Goal: Information Seeking & Learning: Understand process/instructions

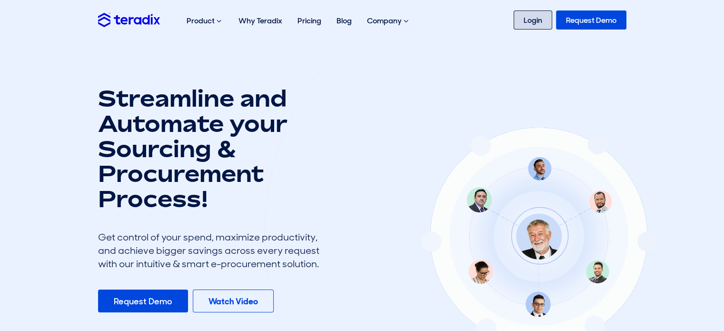
click at [536, 22] on link "Login" at bounding box center [533, 19] width 39 height 19
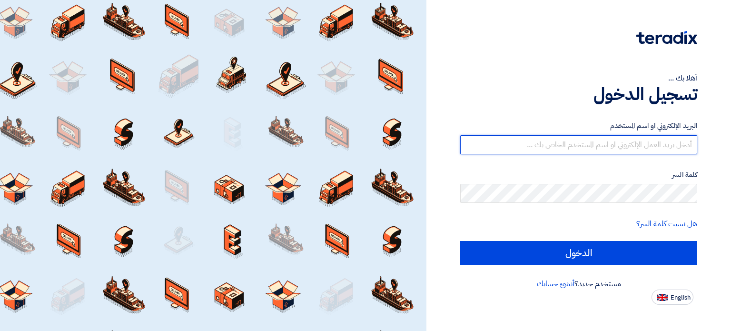
type input "[PERSON_NAME][EMAIL_ADDRESS][DOMAIN_NAME]"
click at [617, 145] on input "[PERSON_NAME][EMAIL_ADDRESS][DOMAIN_NAME]" at bounding box center [578, 144] width 237 height 19
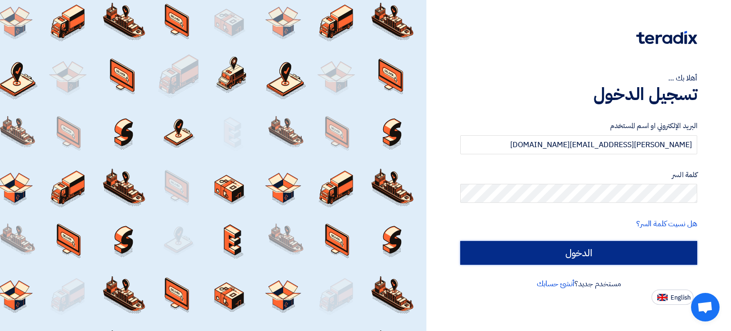
click at [562, 246] on input "الدخول" at bounding box center [578, 253] width 237 height 24
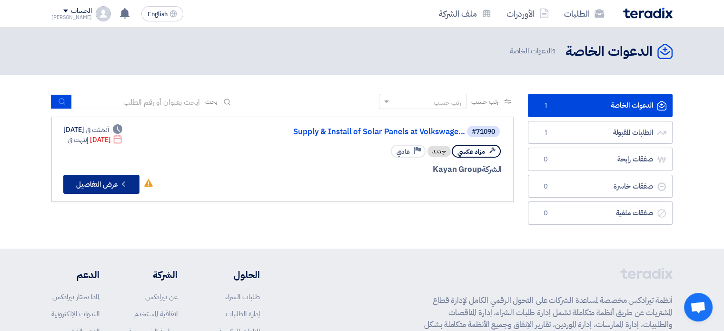
click at [93, 185] on button "Check details عرض التفاصيل" at bounding box center [101, 184] width 76 height 19
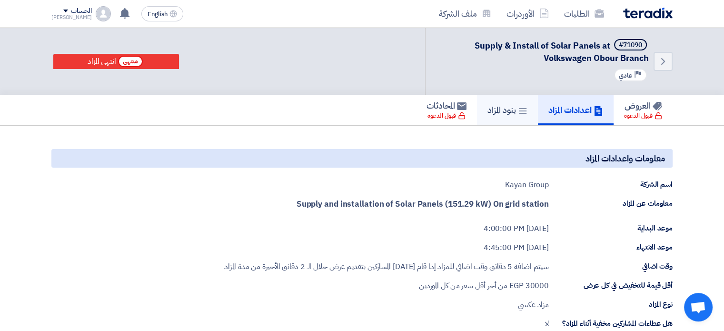
click at [500, 117] on link "بنود المزاد" at bounding box center [507, 110] width 61 height 30
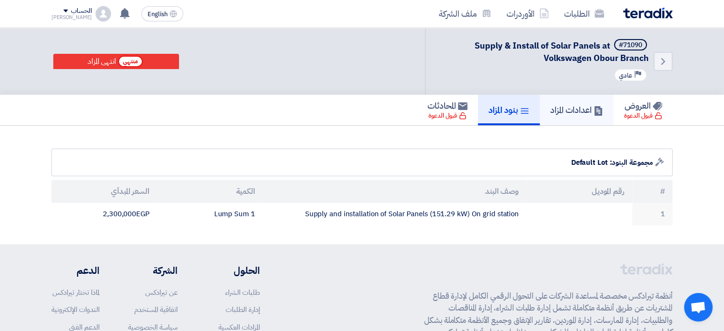
click at [587, 110] on h5 "اعدادات المزاد" at bounding box center [576, 109] width 53 height 11
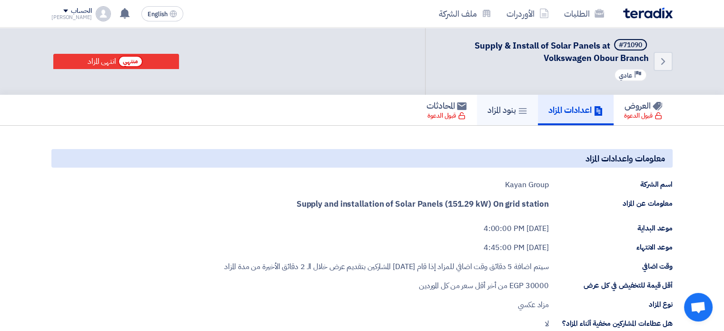
click at [518, 109] on icon at bounding box center [523, 111] width 10 height 10
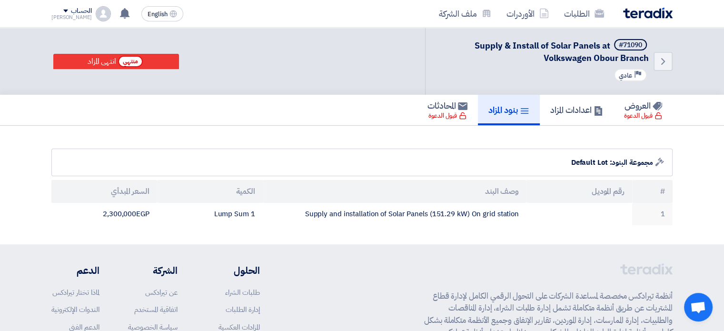
click at [314, 110] on div "العروض قبول الدعوة اعدادات المزاد بنود المزاد المحادثات قبول الدعوة" at bounding box center [361, 110] width 621 height 30
click at [561, 104] on h5 "اعدادات المزاد" at bounding box center [576, 109] width 53 height 11
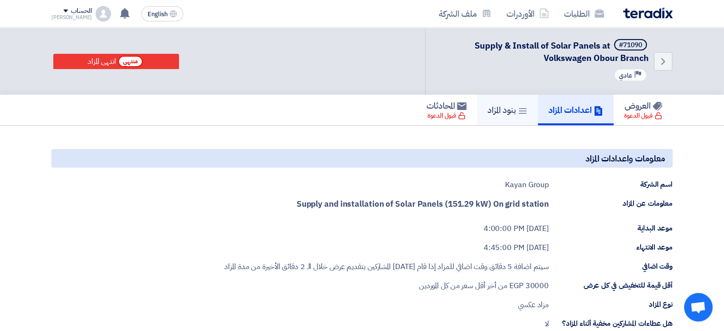
click at [502, 108] on h5 "بنود المزاد" at bounding box center [507, 109] width 40 height 11
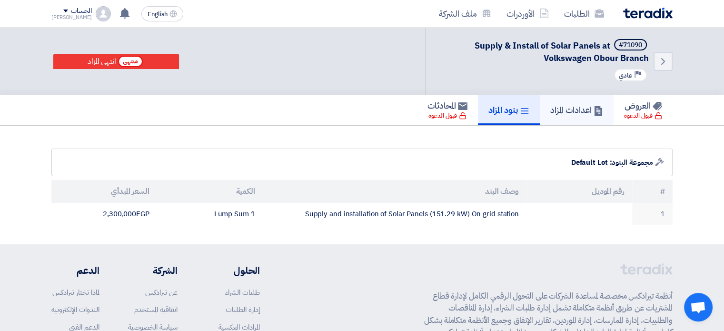
click at [561, 117] on link "اعدادات المزاد" at bounding box center [577, 110] width 74 height 30
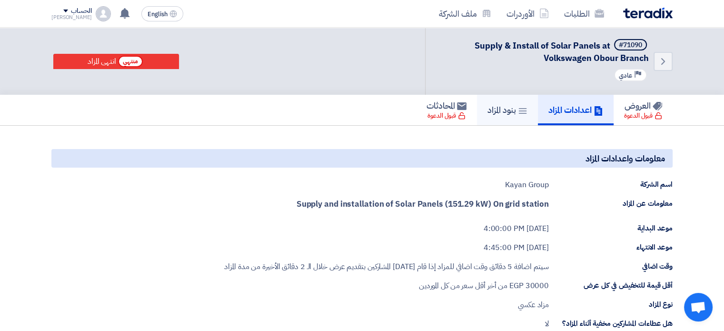
click at [515, 116] on link "بنود المزاد" at bounding box center [507, 110] width 61 height 30
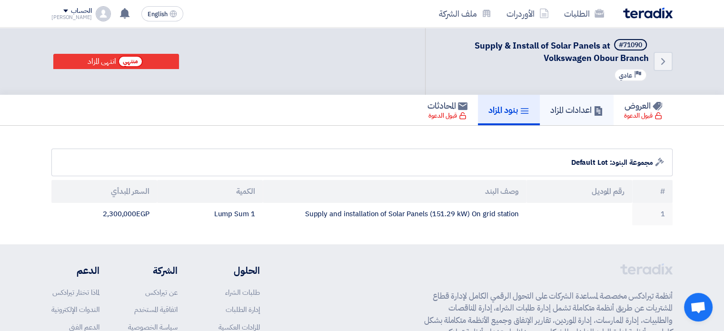
click at [564, 104] on h5 "اعدادات المزاد" at bounding box center [576, 109] width 53 height 11
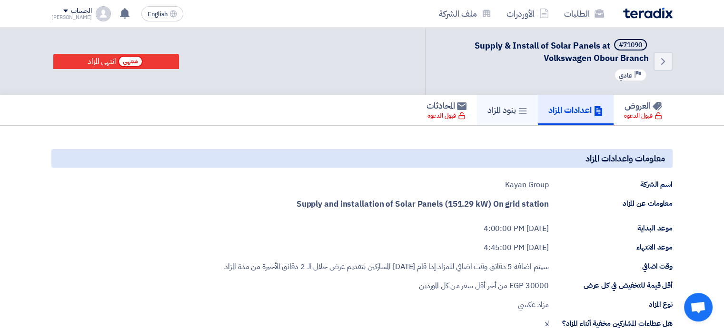
click at [489, 116] on link "بنود المزاد" at bounding box center [507, 110] width 61 height 30
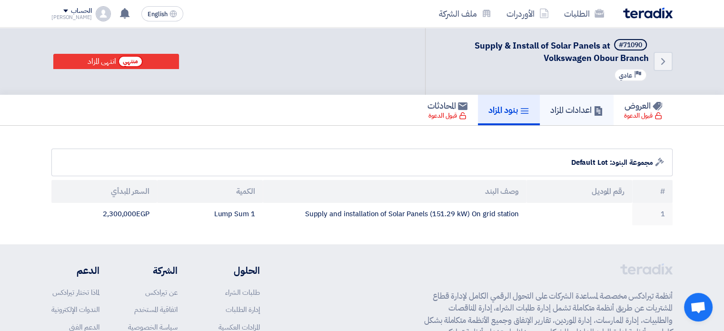
click at [581, 110] on h5 "اعدادات المزاد" at bounding box center [576, 109] width 53 height 11
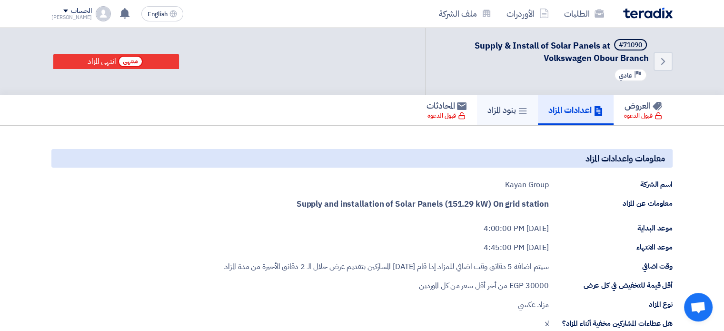
click at [518, 114] on icon at bounding box center [523, 111] width 10 height 10
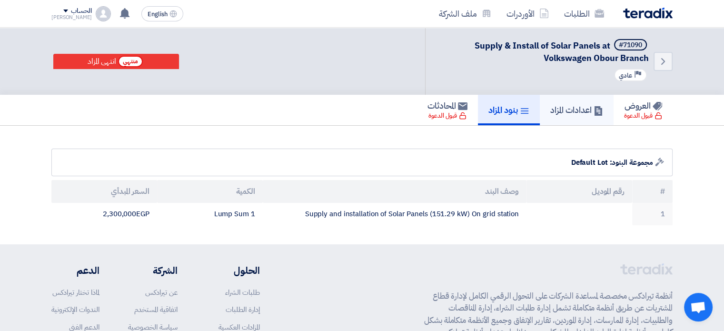
click at [550, 111] on h5 "اعدادات المزاد" at bounding box center [576, 109] width 53 height 11
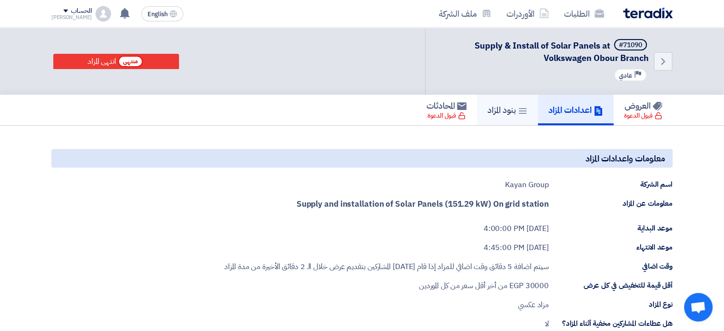
click at [504, 111] on h5 "بنود المزاد" at bounding box center [507, 109] width 40 height 11
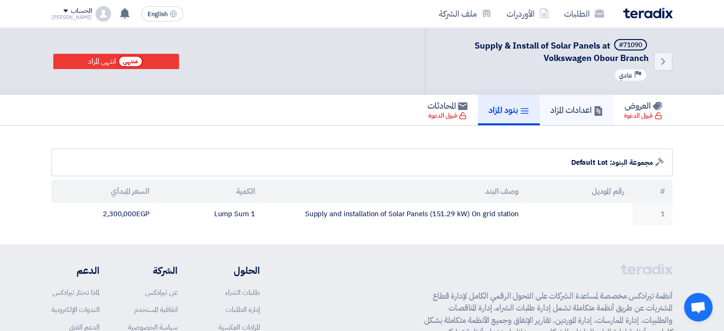
click at [550, 111] on h5 "اعدادات المزاد" at bounding box center [576, 109] width 53 height 11
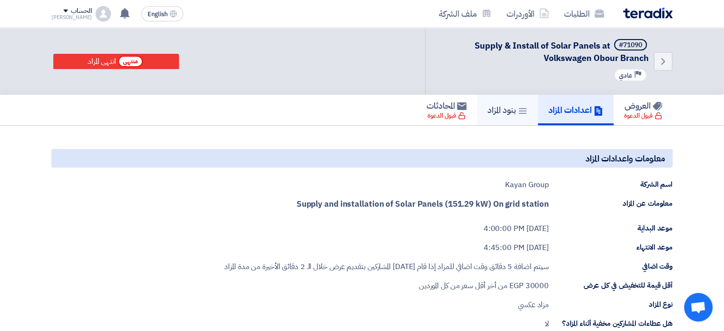
click at [498, 111] on h5 "بنود المزاد" at bounding box center [507, 109] width 40 height 11
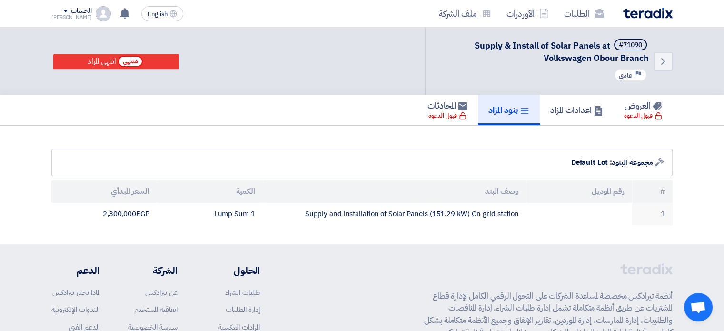
click at [377, 157] on div "Auction Lot مجموعة البنود: Default Lot" at bounding box center [361, 163] width 621 height 28
click at [349, 137] on section "Auction Lot مجموعة البنود: Default Lot # رقم الموديل وصف البند الكمية السعر الم…" at bounding box center [362, 185] width 724 height 119
click at [579, 115] on h5 "اعدادات المزاد" at bounding box center [576, 109] width 53 height 11
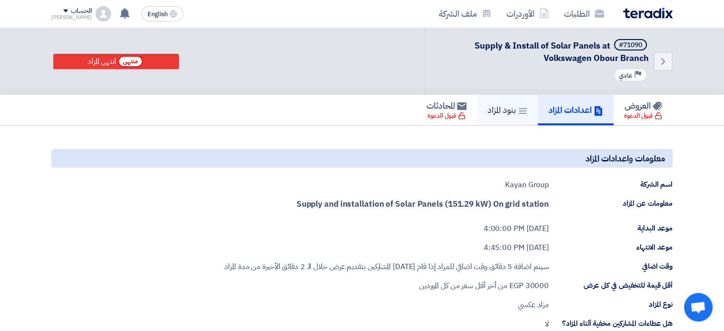
click at [507, 113] on h5 "بنود المزاد" at bounding box center [507, 109] width 40 height 11
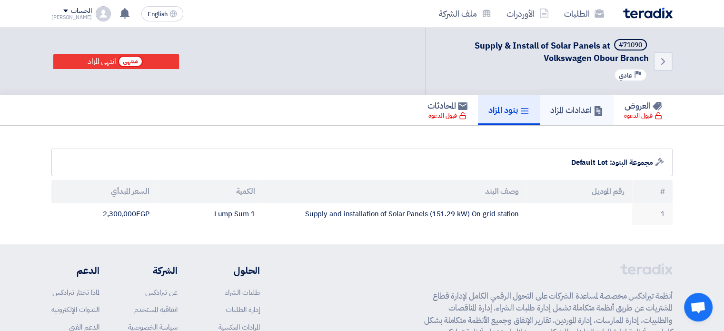
click at [579, 109] on h5 "اعدادات المزاد" at bounding box center [576, 109] width 53 height 11
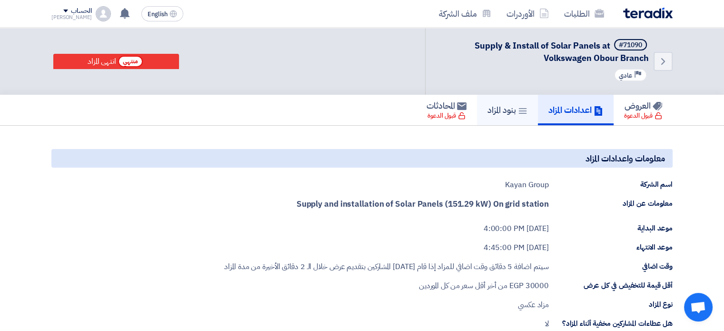
click at [496, 102] on link "بنود المزاد" at bounding box center [507, 110] width 61 height 30
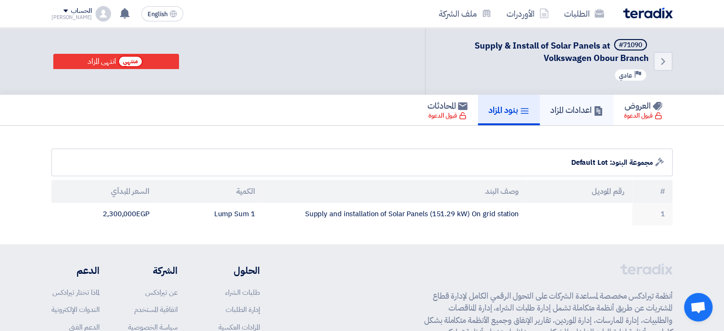
click at [555, 112] on h5 "اعدادات المزاد" at bounding box center [576, 109] width 53 height 11
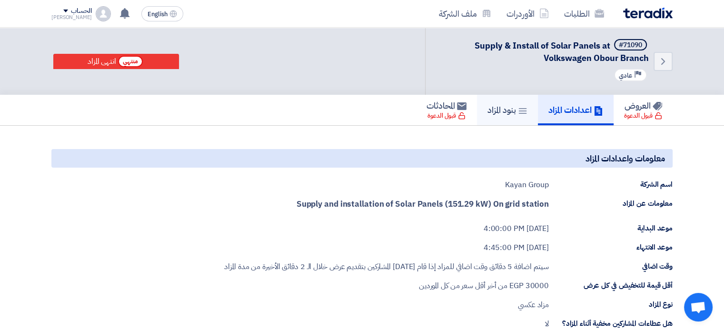
click at [499, 104] on h5 "بنود المزاد" at bounding box center [507, 109] width 40 height 11
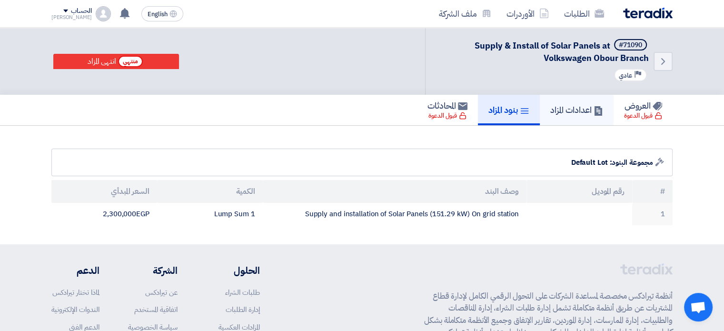
click at [552, 106] on h5 "اعدادات المزاد" at bounding box center [576, 109] width 53 height 11
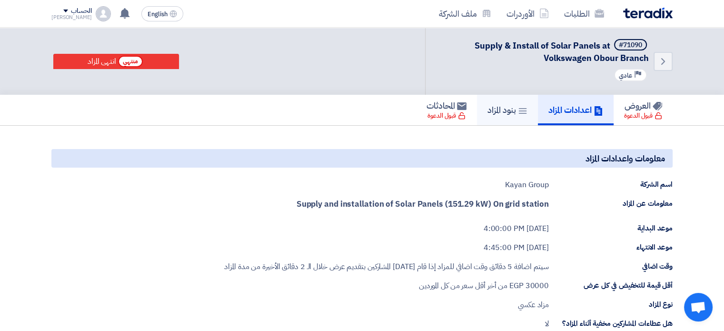
click at [512, 109] on h5 "بنود المزاد" at bounding box center [507, 109] width 40 height 11
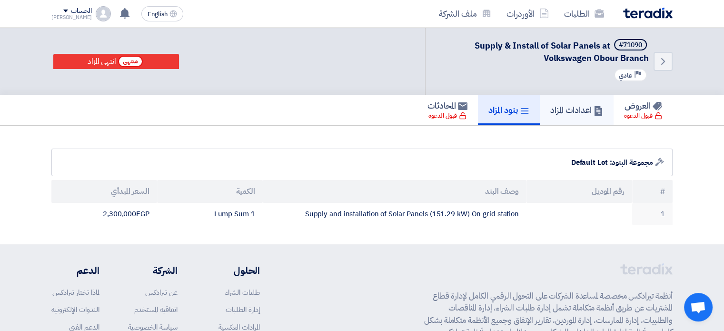
click at [567, 114] on h5 "اعدادات المزاد" at bounding box center [576, 109] width 53 height 11
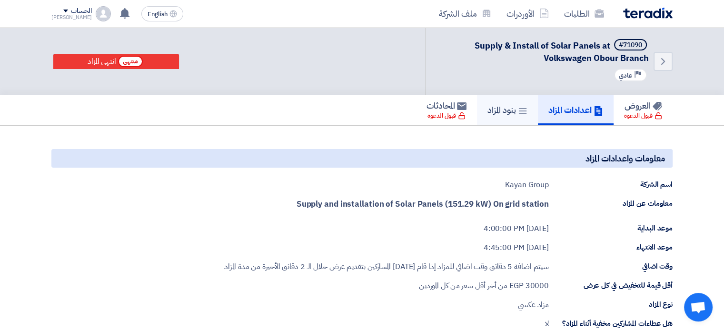
click at [518, 114] on icon at bounding box center [523, 111] width 10 height 10
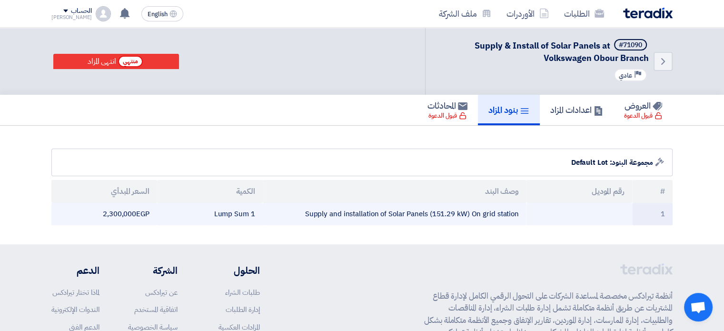
click at [135, 215] on td "2,300,000 egp" at bounding box center [104, 214] width 106 height 22
click at [124, 215] on td "2,300,000 egp" at bounding box center [104, 214] width 106 height 22
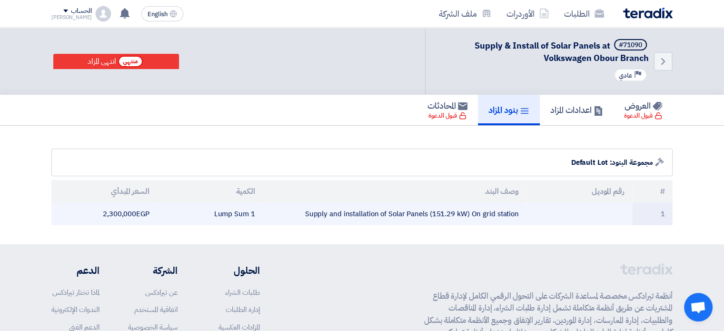
click at [124, 215] on td "2,300,000 egp" at bounding box center [104, 214] width 106 height 22
click at [129, 213] on td "2,300,000 egp" at bounding box center [104, 214] width 106 height 22
click at [228, 212] on td "1 Lump Sum" at bounding box center [210, 214] width 106 height 22
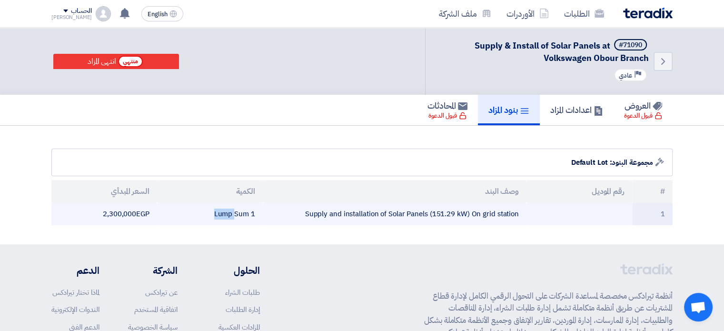
click at [228, 212] on td "1 Lump Sum" at bounding box center [210, 214] width 106 height 22
click at [342, 215] on td "Supply and installation of Solar Panels (151.29 kW) On grid station" at bounding box center [395, 214] width 264 height 22
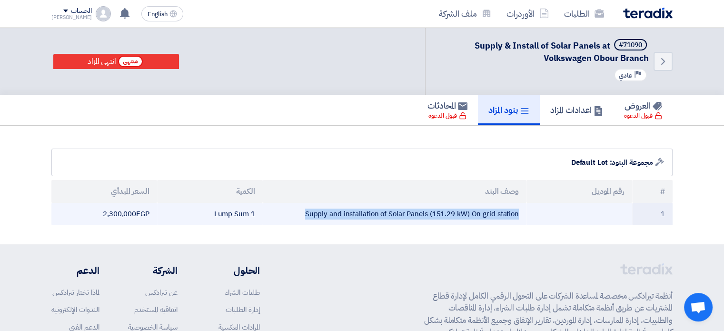
click at [342, 215] on td "Supply and installation of Solar Panels (151.29 kW) On grid station" at bounding box center [395, 214] width 264 height 22
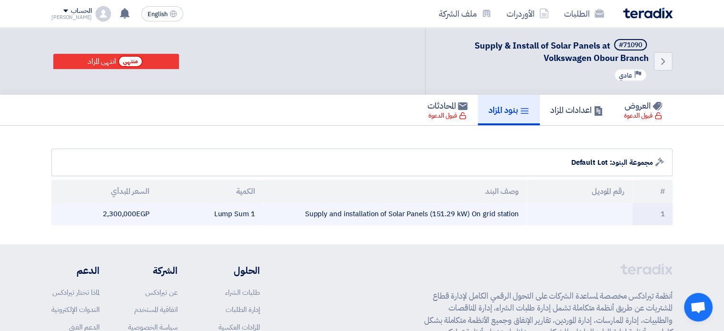
click at [238, 213] on td "1 Lump Sum" at bounding box center [210, 214] width 106 height 22
click at [136, 213] on td "2,300,000 egp" at bounding box center [104, 214] width 106 height 22
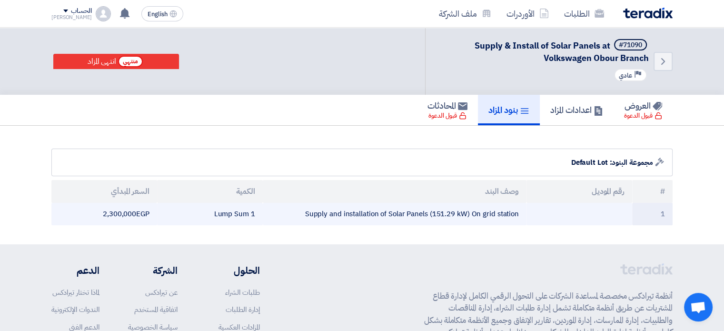
click at [236, 213] on td "1 Lump Sum" at bounding box center [210, 214] width 106 height 22
click at [244, 211] on td "1 Lump Sum" at bounding box center [210, 214] width 106 height 22
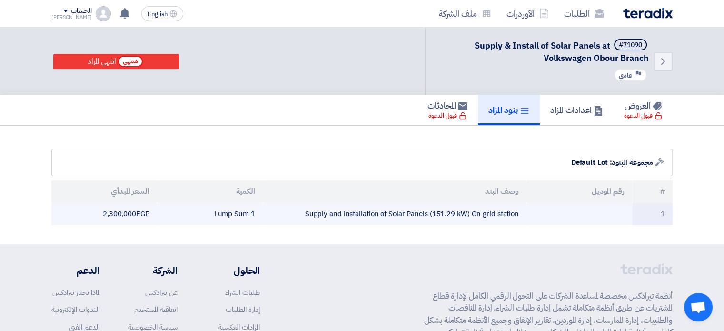
click at [376, 216] on td "Supply and installation of Solar Panels (151.29 kW) On grid station" at bounding box center [395, 214] width 264 height 22
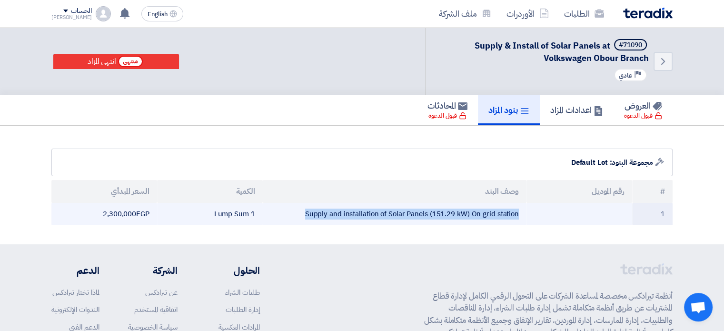
click at [376, 216] on td "Supply and installation of Solar Panels (151.29 kW) On grid station" at bounding box center [395, 214] width 264 height 22
click at [383, 212] on td "Supply and installation of Solar Panels (151.29 kW) On grid station" at bounding box center [395, 214] width 264 height 22
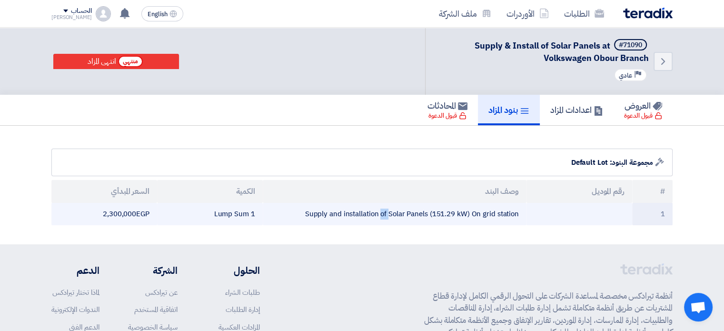
click at [383, 212] on td "Supply and installation of Solar Panels (151.29 kW) On grid station" at bounding box center [395, 214] width 264 height 22
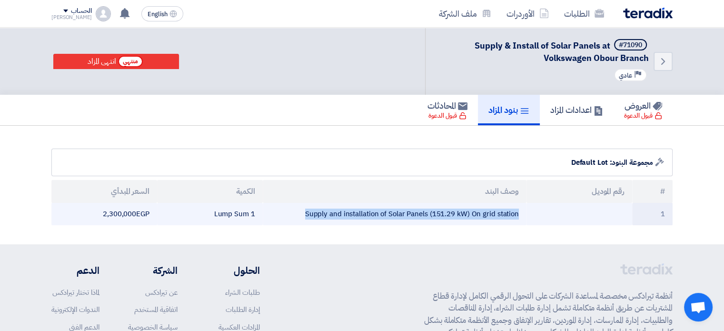
click at [383, 212] on td "Supply and installation of Solar Panels (151.29 kW) On grid station" at bounding box center [395, 214] width 264 height 22
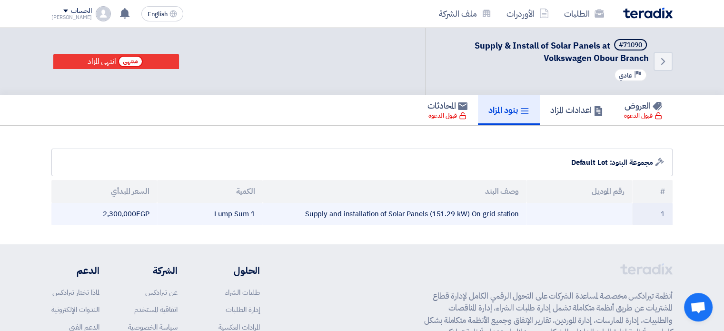
click at [248, 216] on td "1 Lump Sum" at bounding box center [210, 214] width 106 height 22
click at [127, 216] on td "2,300,000 egp" at bounding box center [104, 214] width 106 height 22
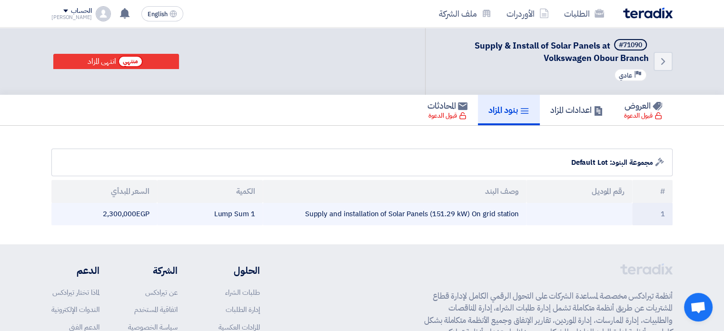
click at [127, 216] on td "2,300,000 egp" at bounding box center [104, 214] width 106 height 22
click at [131, 212] on td "2,300,000 egp" at bounding box center [104, 214] width 106 height 22
click at [242, 212] on td "1 Lump Sum" at bounding box center [210, 214] width 106 height 22
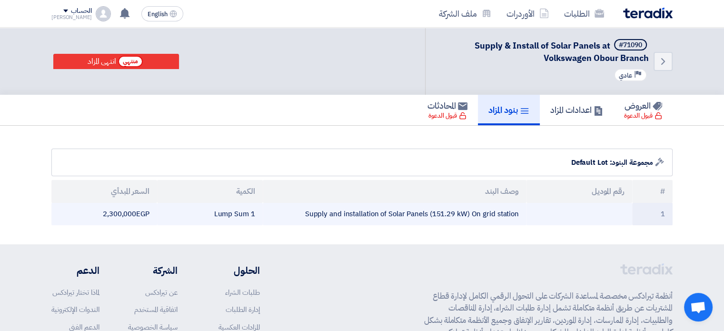
click at [141, 211] on td "2,300,000 egp" at bounding box center [104, 214] width 106 height 22
click at [340, 209] on td "Supply and installation of Solar Panels (151.29 kW) On grid station" at bounding box center [395, 214] width 264 height 22
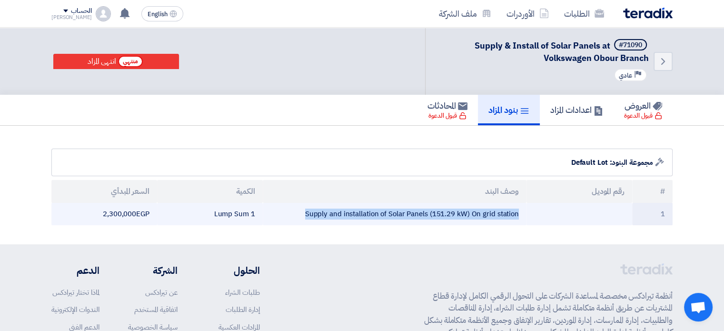
click at [340, 209] on td "Supply and installation of Solar Panels (151.29 kW) On grid station" at bounding box center [395, 214] width 264 height 22
click at [342, 218] on td "Supply and installation of Solar Panels (151.29 kW) On grid station" at bounding box center [395, 214] width 264 height 22
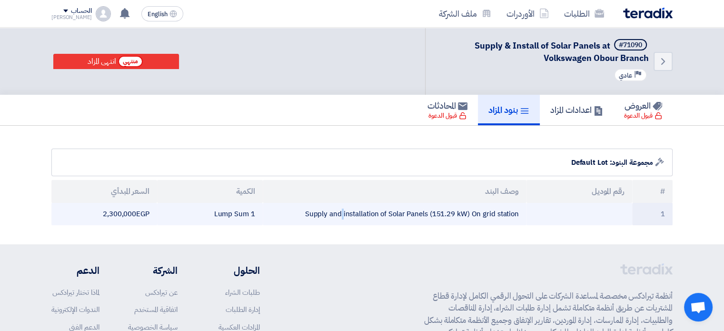
click at [342, 218] on td "Supply and installation of Solar Panels (151.29 kW) On grid station" at bounding box center [395, 214] width 264 height 22
click at [347, 215] on td "Supply and installation of Solar Panels (151.29 kW) On grid station" at bounding box center [395, 214] width 264 height 22
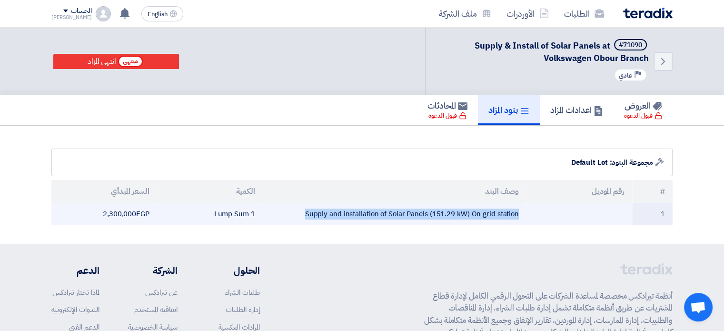
click at [347, 215] on td "Supply and installation of Solar Panels (151.29 kW) On grid station" at bounding box center [395, 214] width 264 height 22
click at [390, 214] on td "Supply and installation of Solar Panels (151.29 kW) On grid station" at bounding box center [395, 214] width 264 height 22
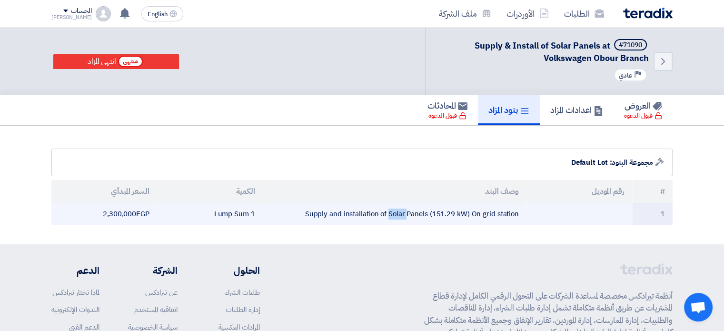
click at [390, 214] on td "Supply and installation of Solar Panels (151.29 kW) On grid station" at bounding box center [395, 214] width 264 height 22
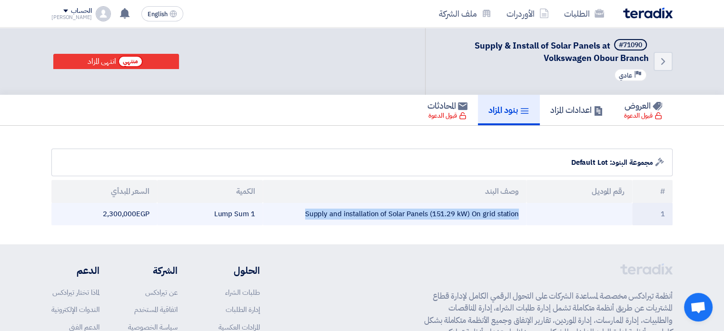
click at [390, 214] on td "Supply and installation of Solar Panels (151.29 kW) On grid station" at bounding box center [395, 214] width 264 height 22
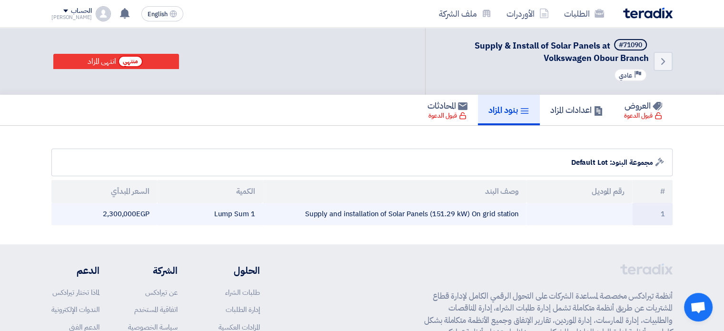
click at [240, 215] on td "1 Lump Sum" at bounding box center [210, 214] width 106 height 22
click at [127, 213] on td "2,300,000 egp" at bounding box center [104, 214] width 106 height 22
click at [129, 212] on td "2,300,000 egp" at bounding box center [104, 214] width 106 height 22
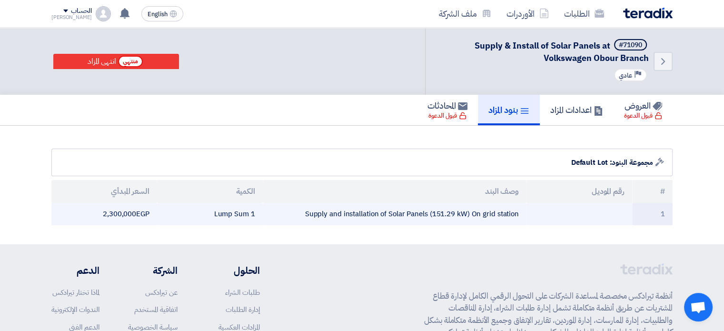
click at [129, 212] on td "2,300,000 egp" at bounding box center [104, 214] width 106 height 22
click at [367, 209] on td "Supply and installation of Solar Panels (151.29 kW) On grid station" at bounding box center [395, 214] width 264 height 22
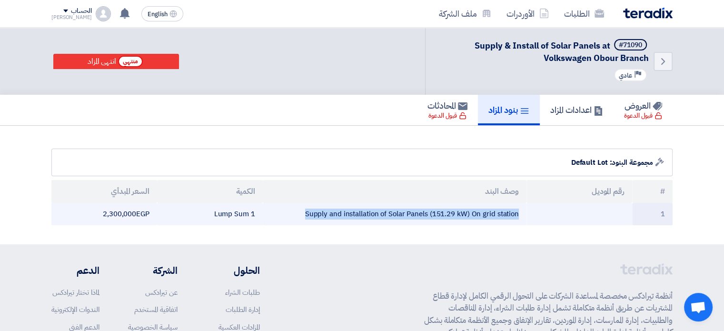
click at [367, 209] on td "Supply and installation of Solar Panels (151.29 kW) On grid station" at bounding box center [395, 214] width 264 height 22
click at [426, 215] on td "Supply and installation of Solar Panels (151.29 kW) On grid station" at bounding box center [395, 214] width 264 height 22
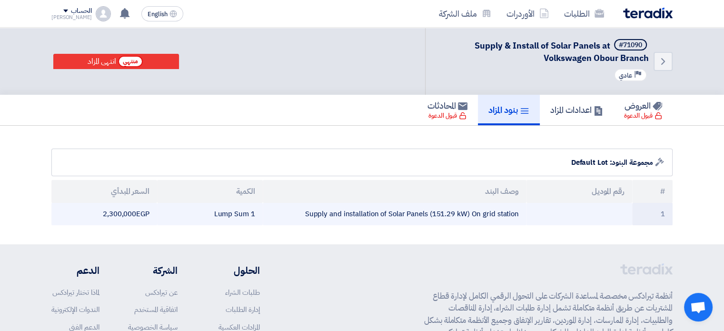
click at [426, 212] on td "Supply and installation of Solar Panels (151.29 kW) On grid station" at bounding box center [395, 214] width 264 height 22
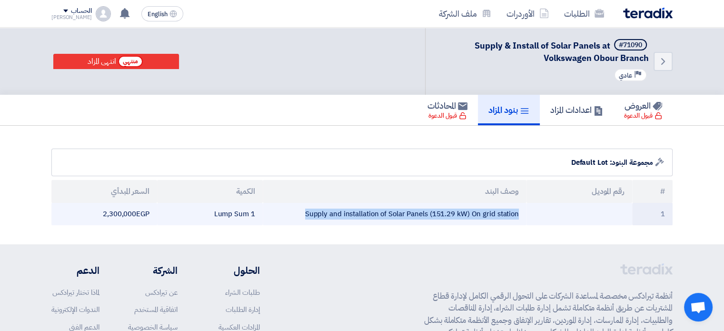
click at [426, 212] on td "Supply and installation of Solar Panels (151.29 kW) On grid station" at bounding box center [395, 214] width 264 height 22
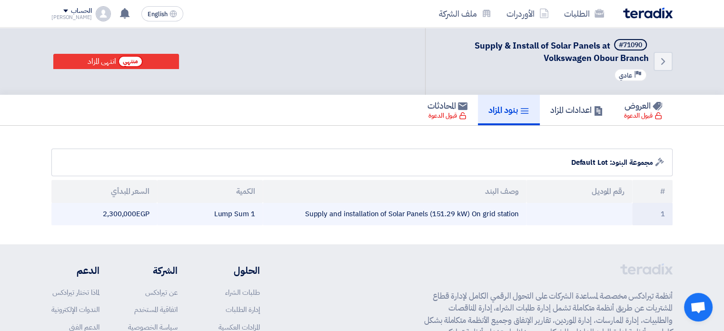
click at [235, 211] on td "1 Lump Sum" at bounding box center [210, 214] width 106 height 22
click at [118, 213] on td "2,300,000 egp" at bounding box center [104, 214] width 106 height 22
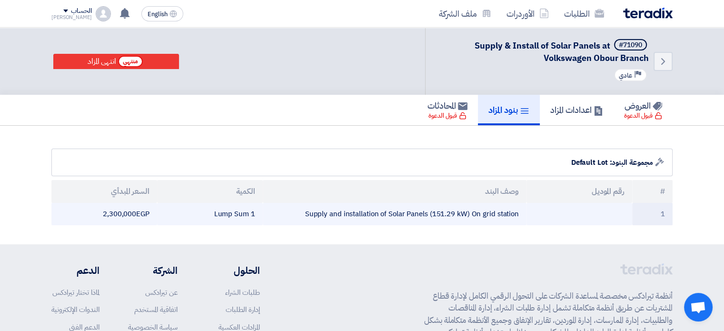
click at [118, 213] on td "2,300,000 egp" at bounding box center [104, 214] width 106 height 22
click at [134, 212] on td "2,300,000 egp" at bounding box center [104, 214] width 106 height 22
click at [240, 218] on td "1 Lump Sum" at bounding box center [210, 214] width 106 height 22
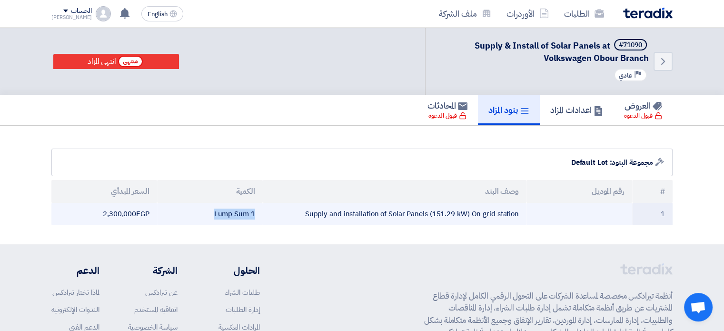
click at [240, 218] on td "1 Lump Sum" at bounding box center [210, 214] width 106 height 22
click at [373, 218] on td "Supply and installation of Solar Panels (151.29 kW) On grid station" at bounding box center [395, 214] width 264 height 22
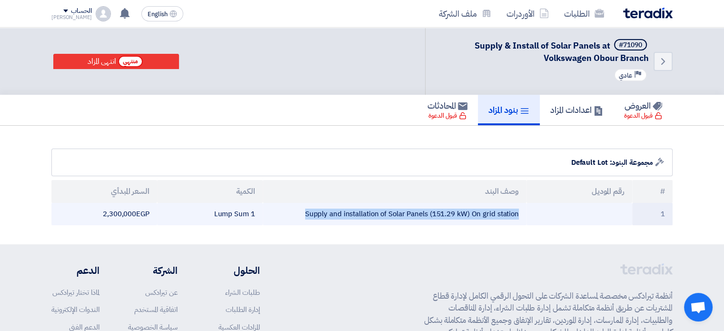
click at [373, 218] on td "Supply and installation of Solar Panels (151.29 kW) On grid station" at bounding box center [395, 214] width 264 height 22
click at [384, 212] on td "Supply and installation of Solar Panels (151.29 kW) On grid station" at bounding box center [395, 214] width 264 height 22
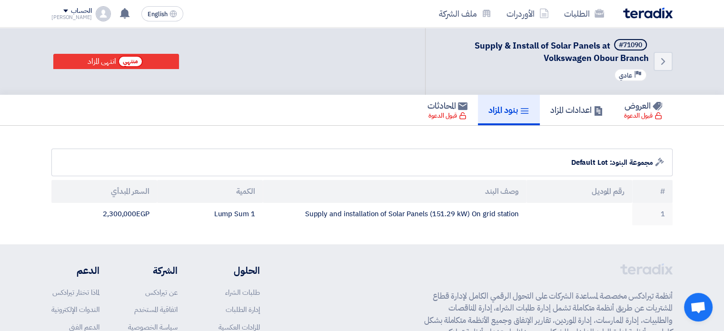
click at [376, 149] on div "Auction Lot مجموعة البنود: Default Lot" at bounding box center [361, 163] width 621 height 28
click at [377, 159] on div "Auction Lot مجموعة البنود: Default Lot" at bounding box center [361, 163] width 621 height 28
click at [551, 102] on link "اعدادات المزاد" at bounding box center [577, 110] width 74 height 30
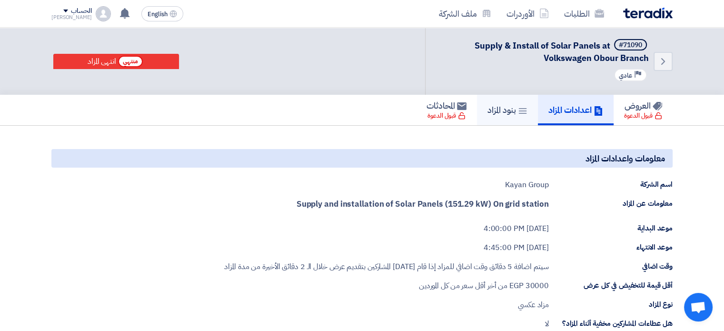
click at [479, 114] on link "بنود المزاد" at bounding box center [507, 110] width 61 height 30
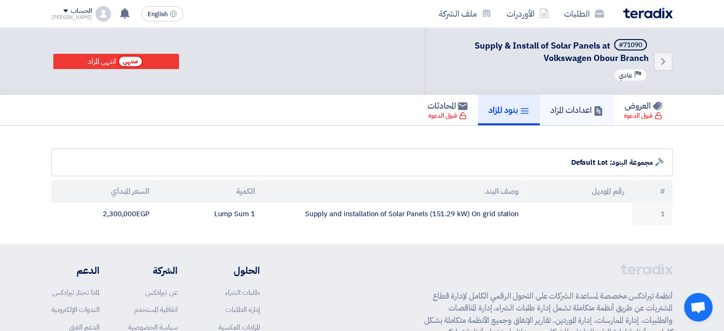
click at [597, 110] on icon at bounding box center [599, 111] width 10 height 10
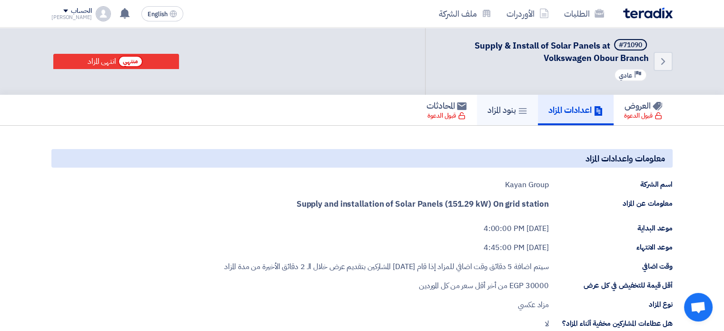
click at [489, 110] on h5 "بنود المزاد" at bounding box center [507, 109] width 40 height 11
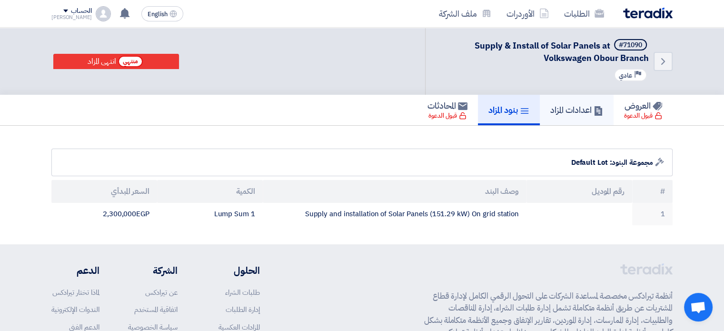
click at [586, 117] on link "اعدادات المزاد" at bounding box center [577, 110] width 74 height 30
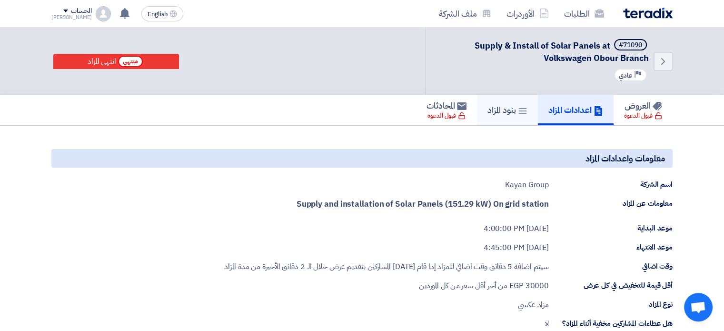
click at [487, 110] on h5 "بنود المزاد" at bounding box center [507, 109] width 40 height 11
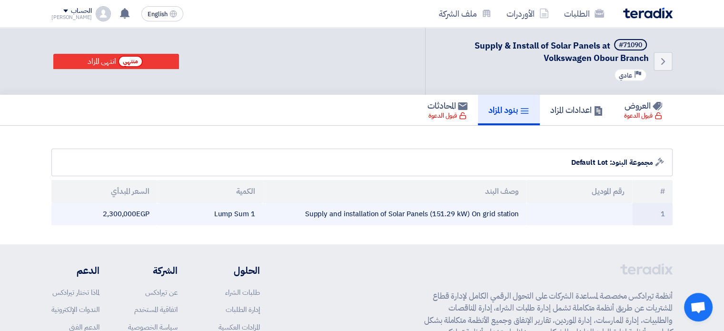
click at [130, 213] on td "2,300,000 egp" at bounding box center [104, 214] width 106 height 22
click at [236, 215] on td "1 Lump Sum" at bounding box center [210, 214] width 106 height 22
click at [237, 215] on td "1 Lump Sum" at bounding box center [210, 214] width 106 height 22
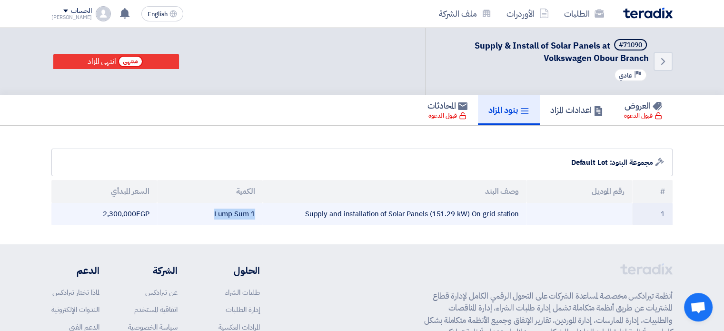
click at [237, 215] on td "1 Lump Sum" at bounding box center [210, 214] width 106 height 22
click at [379, 215] on td "Supply and installation of Solar Panels (151.29 kW) On grid station" at bounding box center [395, 214] width 264 height 22
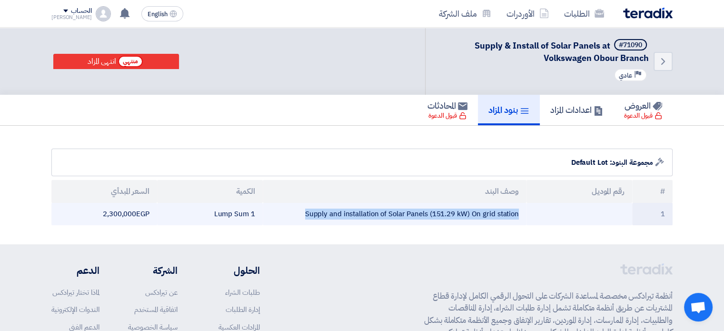
click at [380, 215] on td "Supply and installation of Solar Panels (151.29 kW) On grid station" at bounding box center [395, 214] width 264 height 22
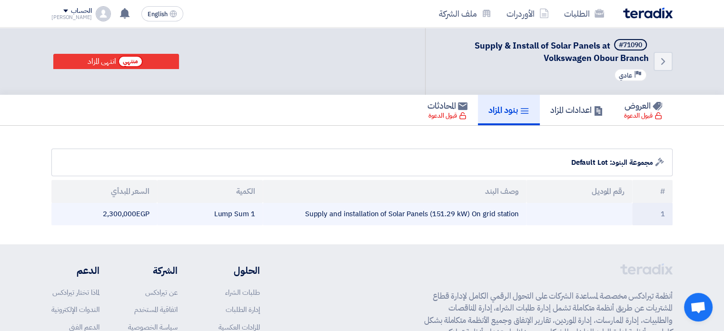
click at [225, 210] on td "1 Lump Sum" at bounding box center [210, 214] width 106 height 22
click at [130, 210] on td "2,300,000 egp" at bounding box center [104, 214] width 106 height 22
click at [130, 209] on td "2,300,000 egp" at bounding box center [104, 214] width 106 height 22
click at [234, 213] on td "1 Lump Sum" at bounding box center [210, 214] width 106 height 22
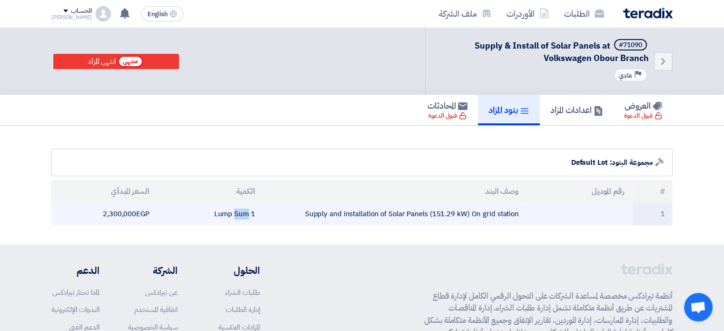
click at [234, 213] on td "1 Lump Sum" at bounding box center [210, 214] width 106 height 22
click at [357, 213] on td "Supply and installation of Solar Panels (151.29 kW) On grid station" at bounding box center [395, 214] width 264 height 22
click at [242, 211] on td "1 Lump Sum" at bounding box center [210, 214] width 106 height 22
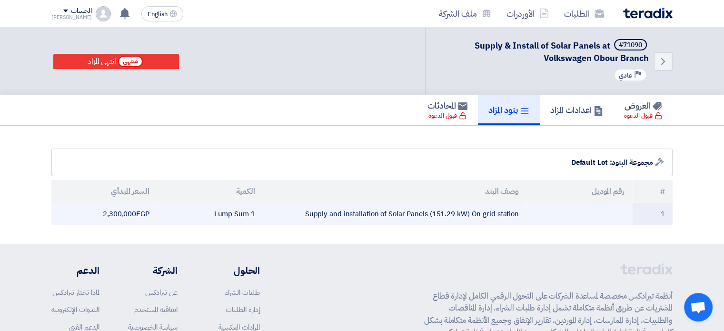
click at [144, 212] on td "2,300,000 egp" at bounding box center [104, 214] width 106 height 22
click at [406, 213] on td "Supply and installation of Solar Panels (151.29 kW) On grid station" at bounding box center [395, 214] width 264 height 22
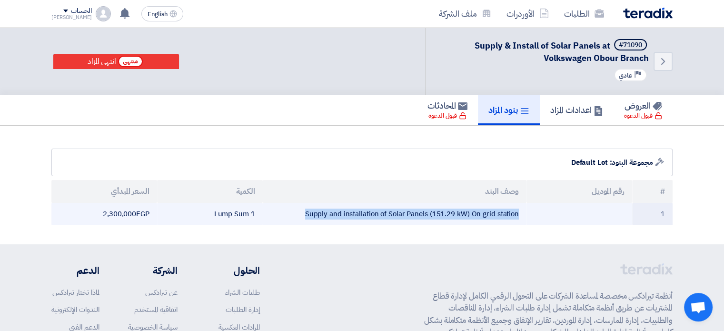
click at [406, 213] on td "Supply and installation of Solar Panels (151.29 kW) On grid station" at bounding box center [395, 214] width 264 height 22
click at [416, 214] on td "Supply and installation of Solar Panels (151.29 kW) On grid station" at bounding box center [395, 214] width 264 height 22
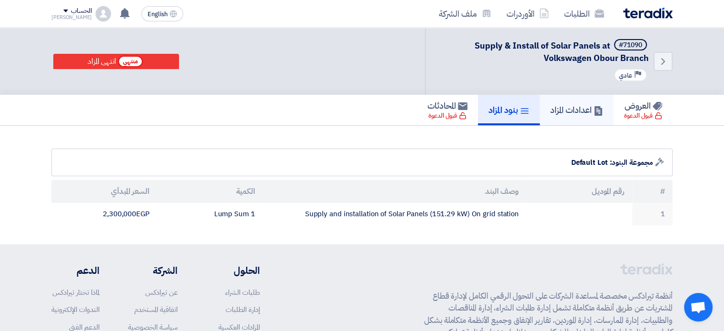
click at [540, 102] on link "اعدادات المزاد" at bounding box center [577, 110] width 74 height 30
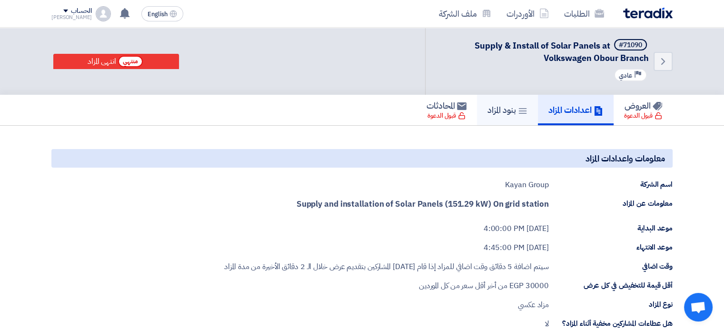
click at [506, 105] on h5 "بنود المزاد" at bounding box center [507, 109] width 40 height 11
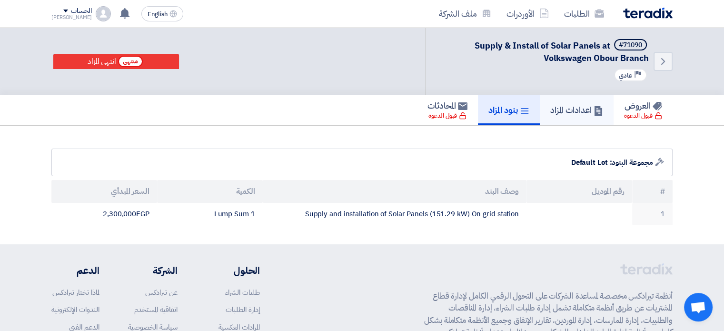
click at [573, 108] on h5 "اعدادات المزاد" at bounding box center [576, 109] width 53 height 11
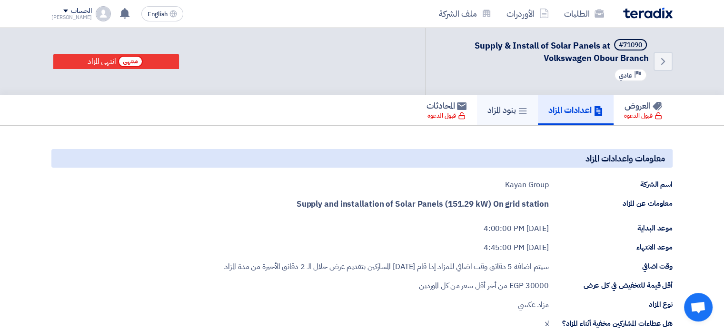
click at [486, 116] on link "بنود المزاد" at bounding box center [507, 110] width 61 height 30
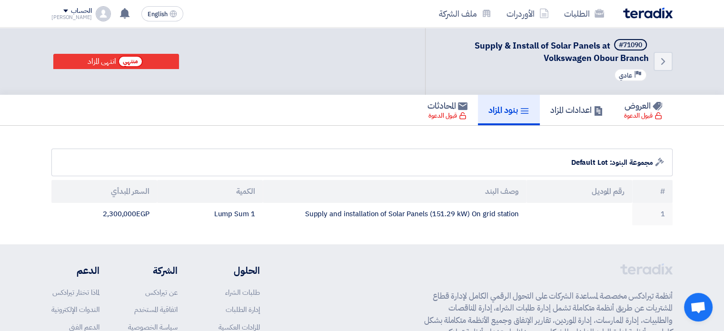
click at [279, 108] on div "العروض قبول الدعوة اعدادات المزاد بنود المزاد المحادثات قبول الدعوة" at bounding box center [361, 110] width 621 height 30
click at [587, 119] on link "اعدادات المزاد" at bounding box center [577, 110] width 74 height 30
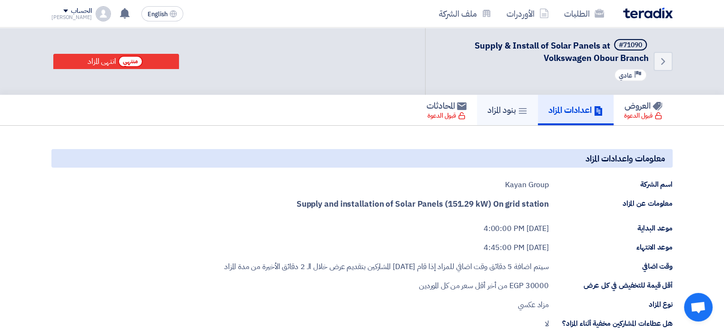
click at [525, 113] on link "بنود المزاد" at bounding box center [507, 110] width 61 height 30
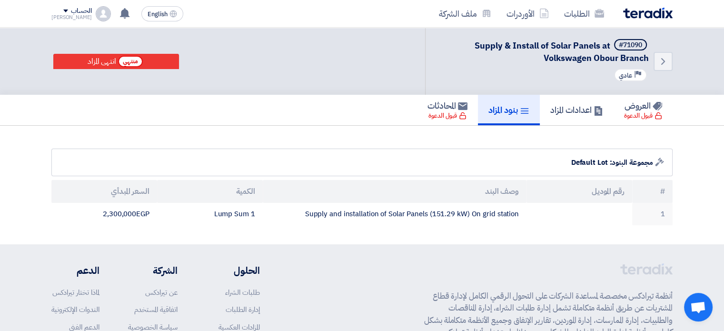
click at [340, 142] on section "Auction Lot مجموعة البنود: Default Lot # رقم الموديل وصف البند الكمية السعر الم…" at bounding box center [362, 185] width 724 height 119
click at [372, 165] on div "Auction Lot مجموعة البنود: Default Lot" at bounding box center [361, 163] width 621 height 28
click at [552, 117] on link "اعدادات المزاد" at bounding box center [577, 110] width 74 height 30
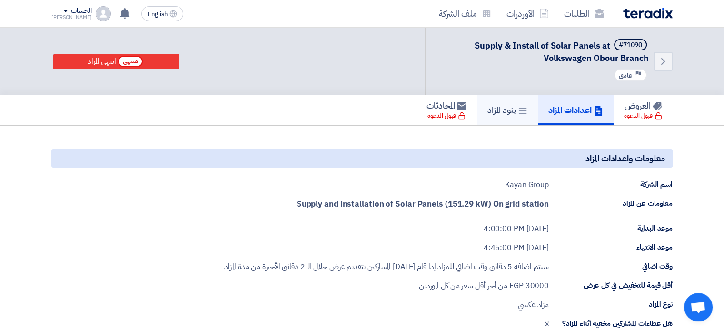
click at [506, 111] on h5 "بنود المزاد" at bounding box center [507, 109] width 40 height 11
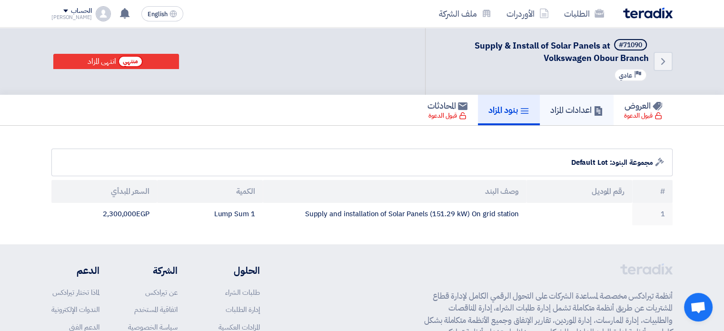
click at [550, 112] on h5 "اعدادات المزاد" at bounding box center [576, 109] width 53 height 11
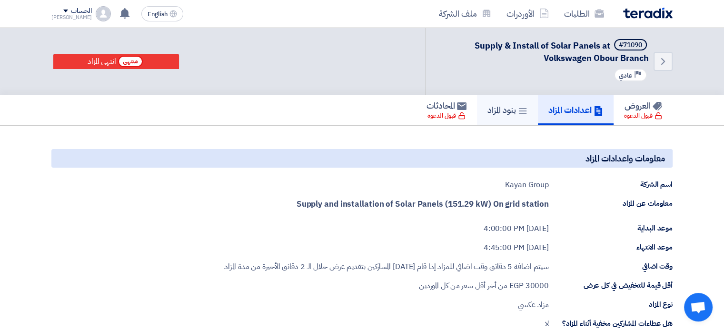
click at [506, 107] on h5 "بنود المزاد" at bounding box center [507, 109] width 40 height 11
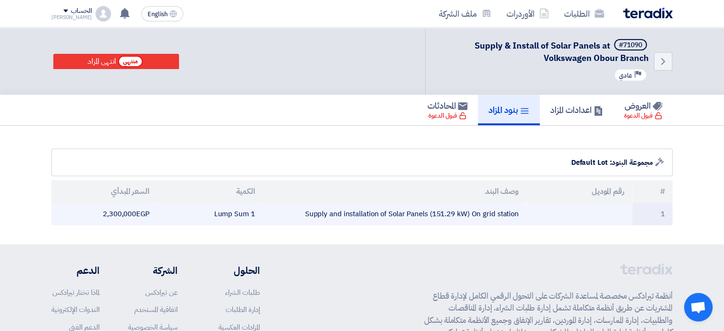
click at [135, 212] on td "2,300,000 egp" at bounding box center [104, 214] width 106 height 22
click at [125, 214] on td "2,300,000 egp" at bounding box center [104, 214] width 106 height 22
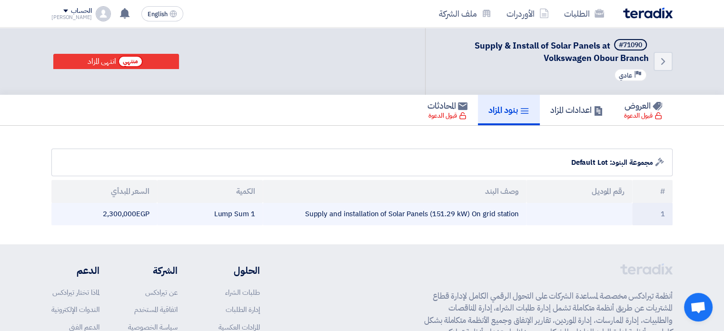
click at [125, 214] on td "2,300,000 egp" at bounding box center [104, 214] width 106 height 22
click at [239, 211] on td "1 Lump Sum" at bounding box center [210, 214] width 106 height 22
click at [354, 214] on td "Supply and installation of Solar Panels (151.29 kW) On grid station" at bounding box center [395, 214] width 264 height 22
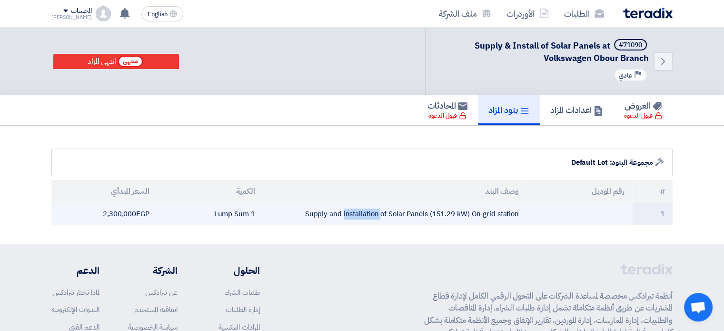
click at [354, 214] on td "Supply and installation of Solar Panels (151.29 kW) On grid station" at bounding box center [395, 214] width 264 height 22
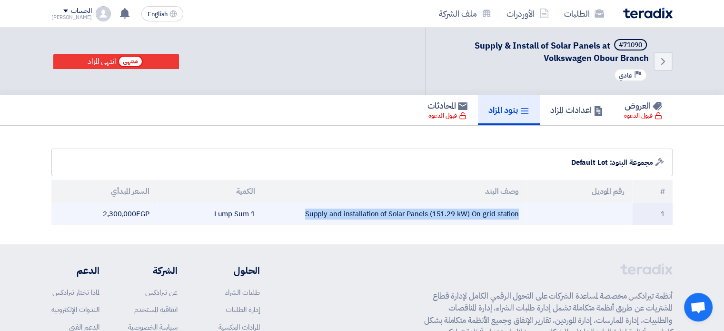
click at [354, 214] on td "Supply and installation of Solar Panels (151.29 kW) On grid station" at bounding box center [395, 214] width 264 height 22
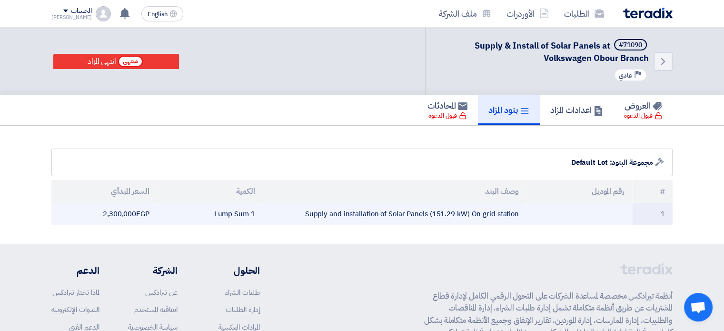
click at [238, 212] on td "1 Lump Sum" at bounding box center [210, 214] width 106 height 22
click at [129, 211] on td "2,300,000 egp" at bounding box center [104, 214] width 106 height 22
click at [129, 212] on td "2,300,000 egp" at bounding box center [104, 214] width 106 height 22
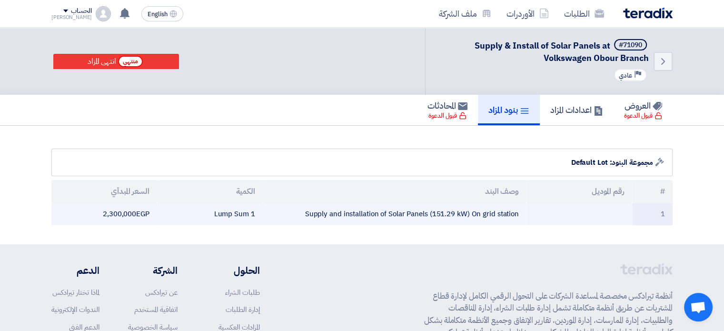
click at [129, 212] on td "2,300,000 egp" at bounding box center [104, 214] width 106 height 22
click at [398, 214] on td "Supply and installation of Solar Panels (151.29 kW) On grid station" at bounding box center [395, 214] width 264 height 22
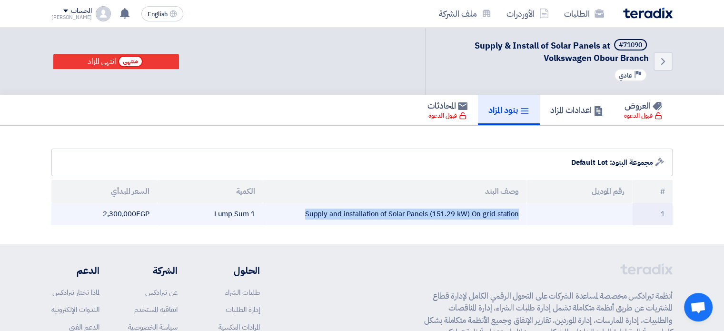
click at [398, 214] on td "Supply and installation of Solar Panels (151.29 kW) On grid station" at bounding box center [395, 214] width 264 height 22
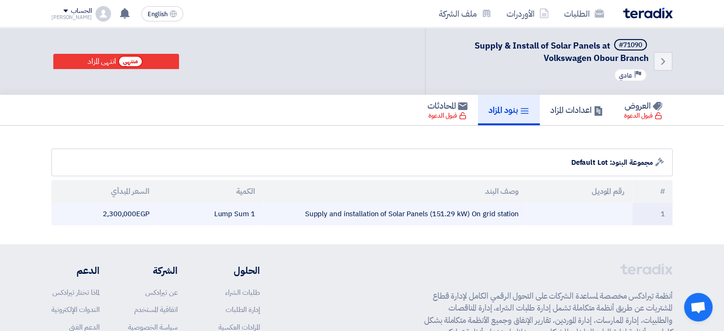
click at [239, 215] on td "1 Lump Sum" at bounding box center [210, 214] width 106 height 22
click at [124, 209] on td "2,300,000 egp" at bounding box center [104, 214] width 106 height 22
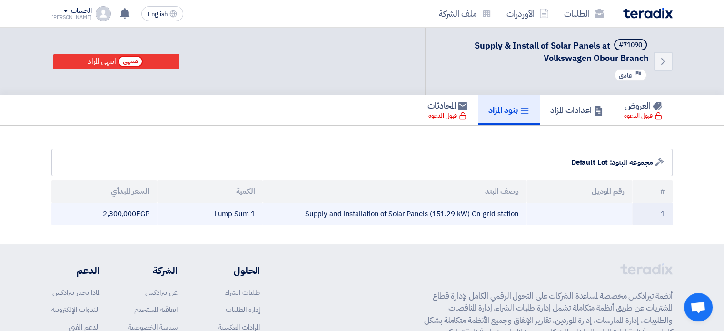
click at [124, 209] on td "2,300,000 egp" at bounding box center [104, 214] width 106 height 22
click at [143, 214] on td "2,300,000 egp" at bounding box center [104, 214] width 106 height 22
click at [129, 214] on td "2,300,000 egp" at bounding box center [104, 214] width 106 height 22
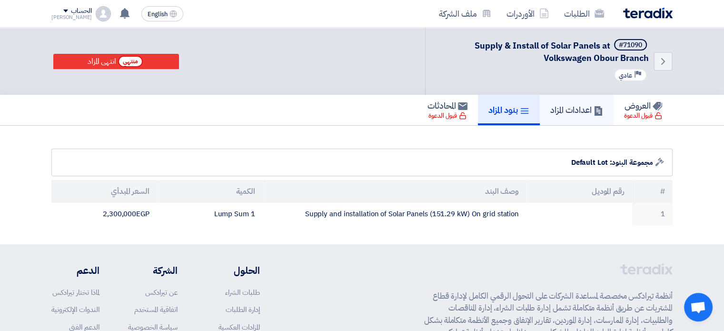
click at [577, 105] on h5 "اعدادات المزاد" at bounding box center [576, 109] width 53 height 11
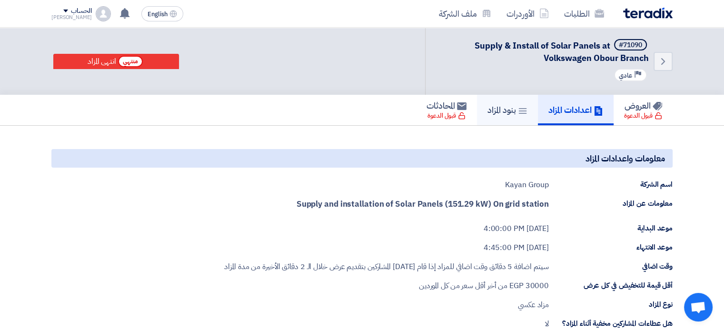
click at [497, 114] on h5 "بنود المزاد" at bounding box center [507, 109] width 40 height 11
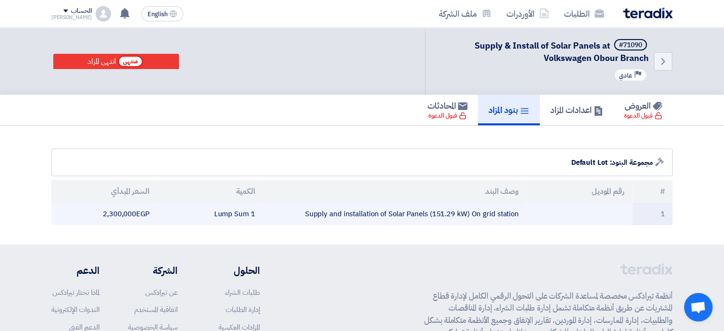
click at [133, 211] on td "2,300,000 egp" at bounding box center [104, 214] width 106 height 22
click at [133, 210] on td "2,300,000 egp" at bounding box center [104, 214] width 106 height 22
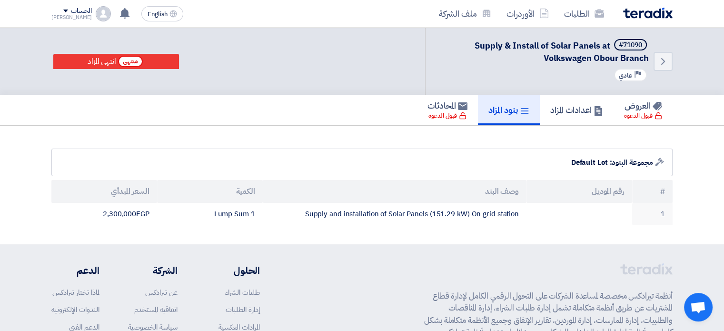
click at [130, 193] on th "السعر المبدأي" at bounding box center [104, 191] width 106 height 23
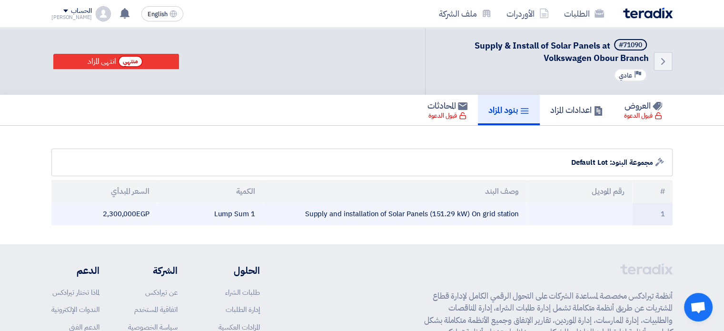
click at [131, 212] on td "2,300,000 egp" at bounding box center [104, 214] width 106 height 22
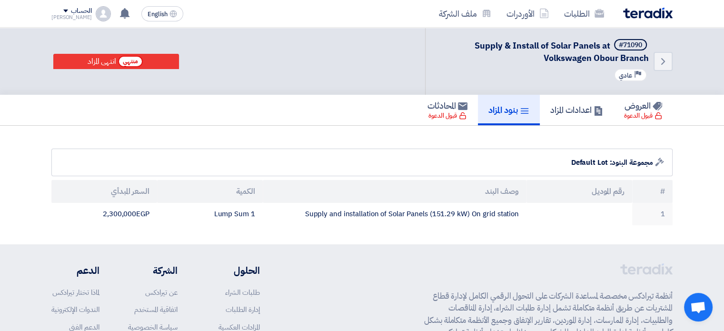
click at [129, 192] on th "السعر المبدأي" at bounding box center [104, 191] width 106 height 23
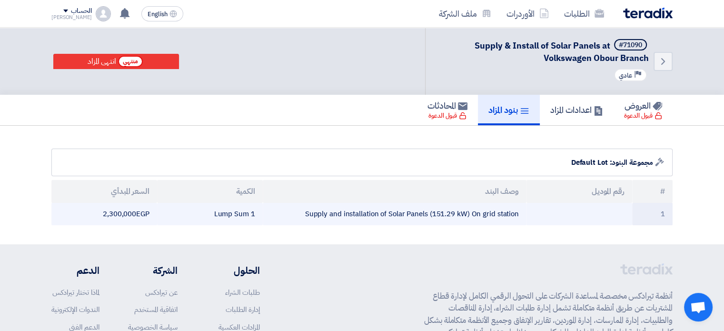
click at [131, 217] on td "2,300,000 egp" at bounding box center [104, 214] width 106 height 22
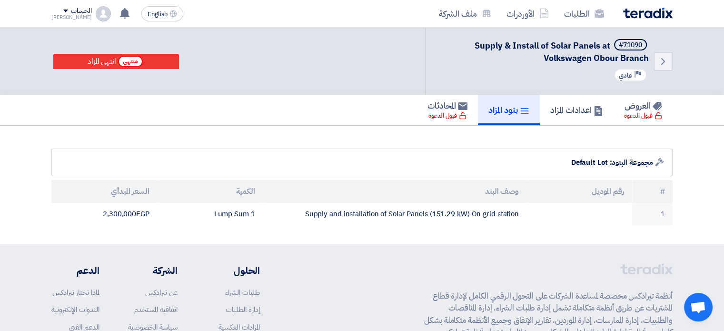
click at [129, 193] on th "السعر المبدأي" at bounding box center [104, 191] width 106 height 23
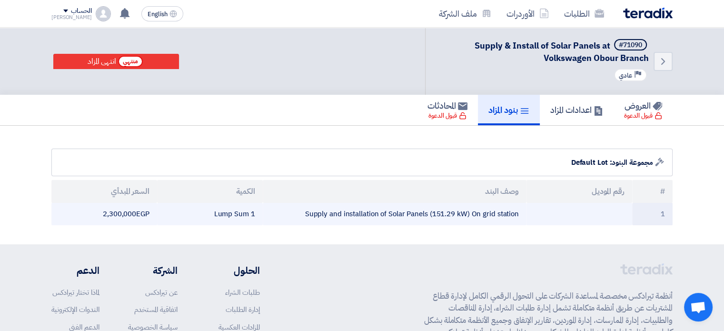
click at [131, 212] on td "2,300,000 egp" at bounding box center [104, 214] width 106 height 22
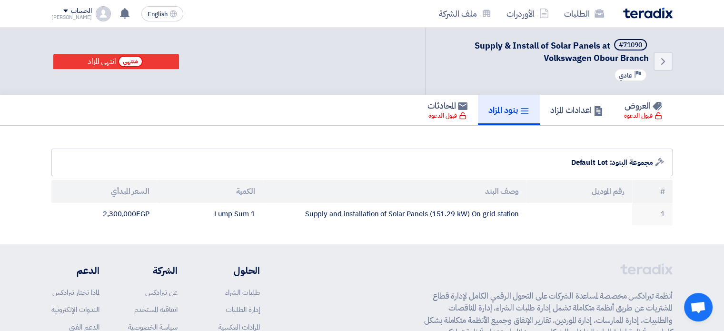
click at [131, 189] on th "السعر المبدأي" at bounding box center [104, 191] width 106 height 23
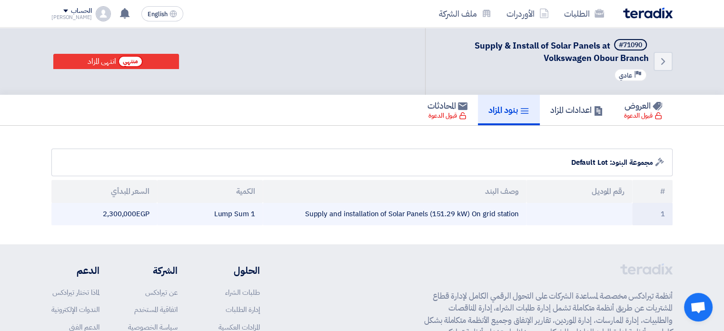
click at [130, 211] on td "2,300,000 egp" at bounding box center [104, 214] width 106 height 22
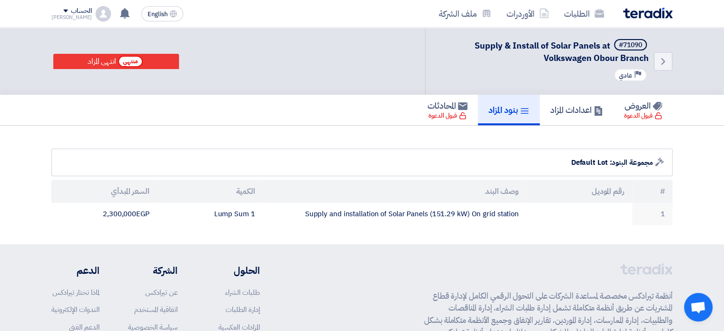
click at [130, 192] on th "السعر المبدأي" at bounding box center [104, 191] width 106 height 23
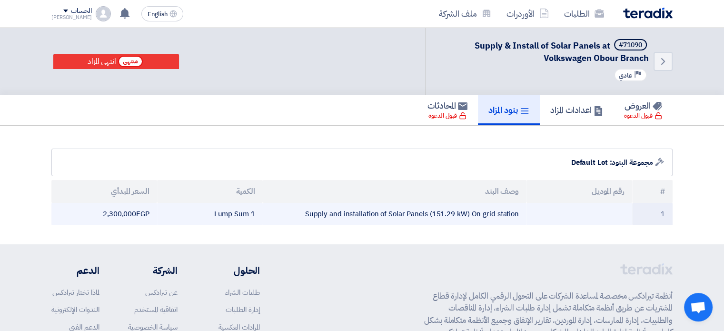
click at [138, 214] on td "2,300,000 egp" at bounding box center [104, 214] width 106 height 22
click at [134, 212] on td "2,300,000 egp" at bounding box center [104, 214] width 106 height 22
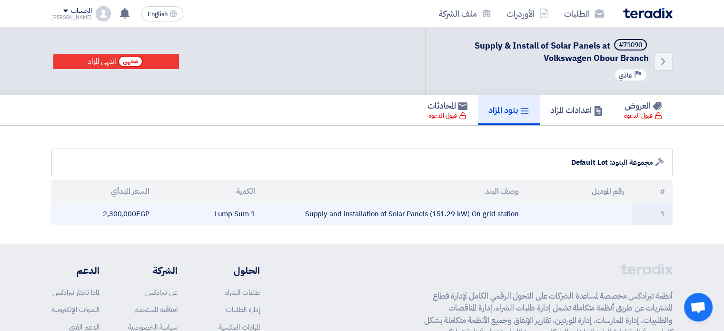
click at [130, 212] on td "2,300,000 egp" at bounding box center [104, 214] width 106 height 22
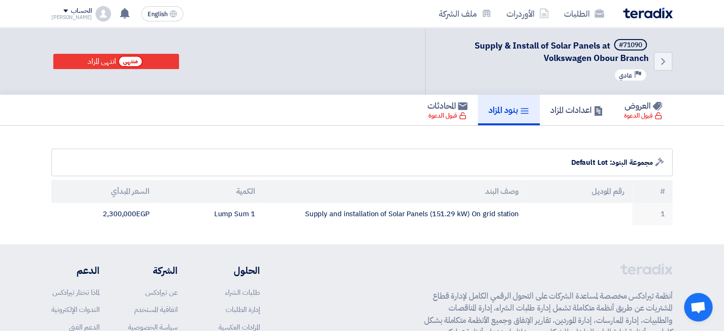
click at [128, 193] on th "السعر المبدأي" at bounding box center [104, 191] width 106 height 23
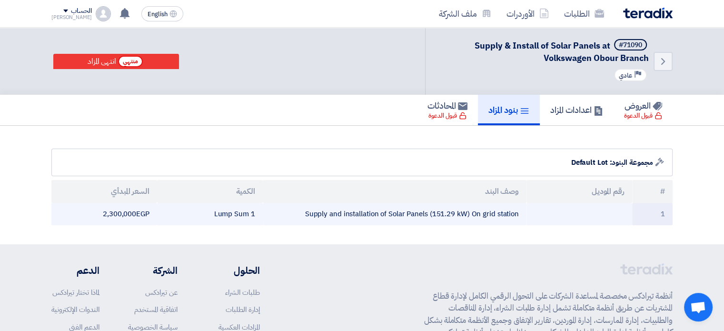
click at [129, 218] on td "2,300,000 egp" at bounding box center [104, 214] width 106 height 22
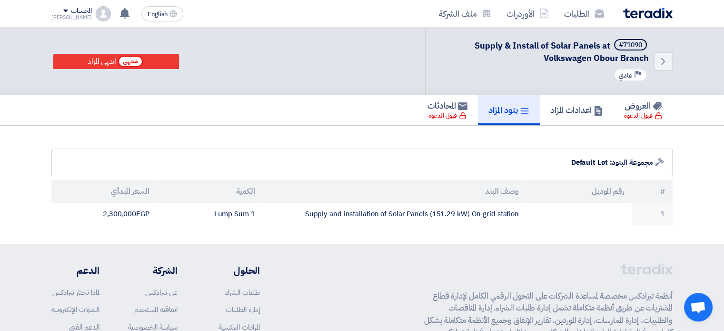
click at [126, 194] on th "السعر المبدأي" at bounding box center [104, 191] width 106 height 23
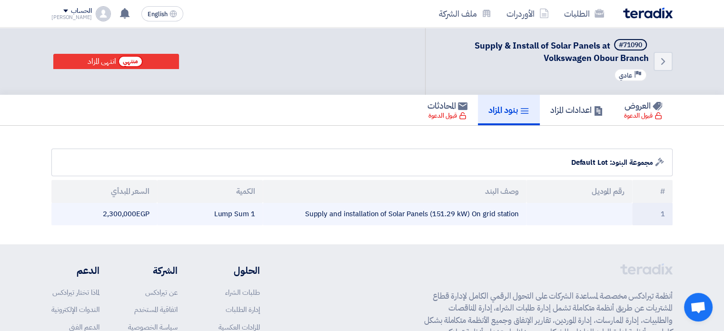
click at [135, 218] on td "2,300,000 egp" at bounding box center [104, 214] width 106 height 22
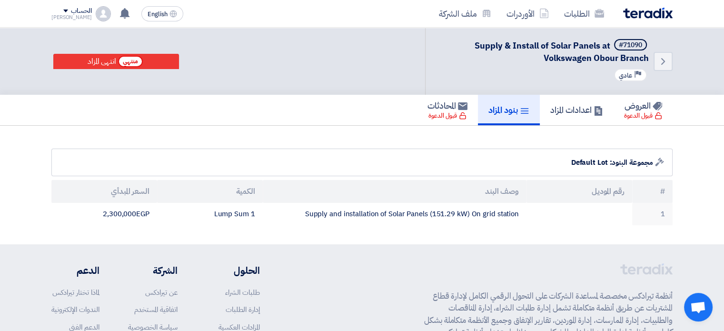
click at [131, 186] on th "السعر المبدأي" at bounding box center [104, 191] width 106 height 23
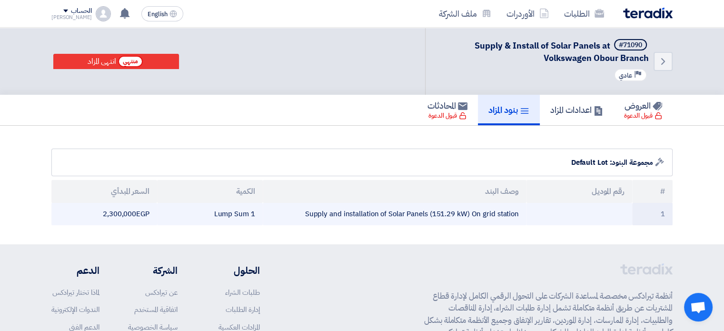
click at [131, 211] on td "2,300,000 egp" at bounding box center [104, 214] width 106 height 22
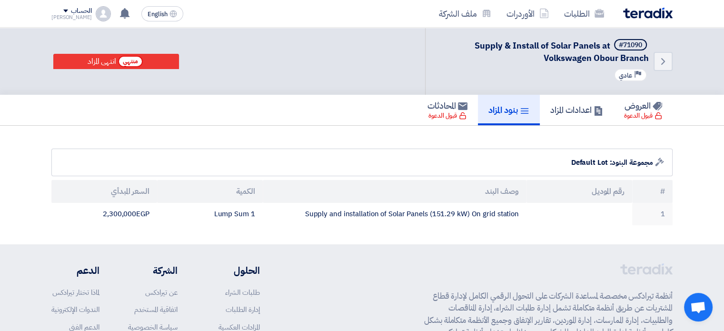
click at [131, 193] on th "السعر المبدأي" at bounding box center [104, 191] width 106 height 23
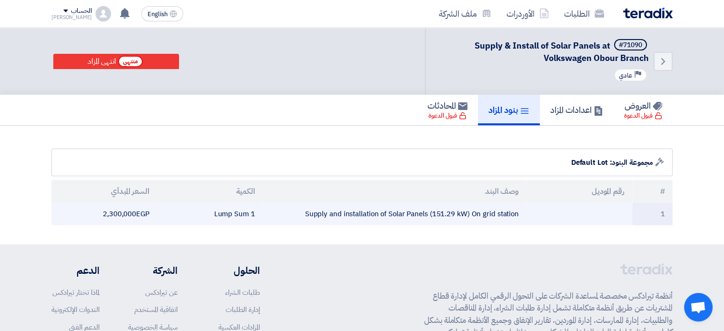
click at [136, 208] on td "2,300,000 egp" at bounding box center [104, 214] width 106 height 22
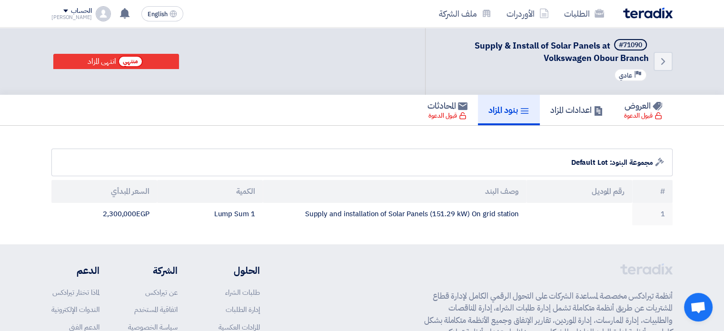
click at [135, 195] on th "السعر المبدأي" at bounding box center [104, 191] width 106 height 23
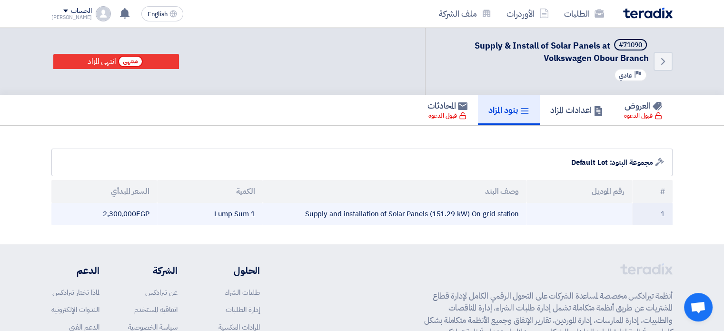
click at [131, 211] on td "2,300,000 egp" at bounding box center [104, 214] width 106 height 22
click at [124, 216] on td "2,300,000 egp" at bounding box center [104, 214] width 106 height 22
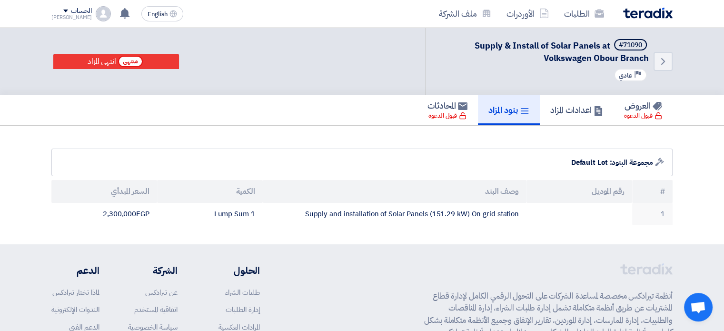
click at [135, 193] on th "السعر المبدأي" at bounding box center [104, 191] width 106 height 23
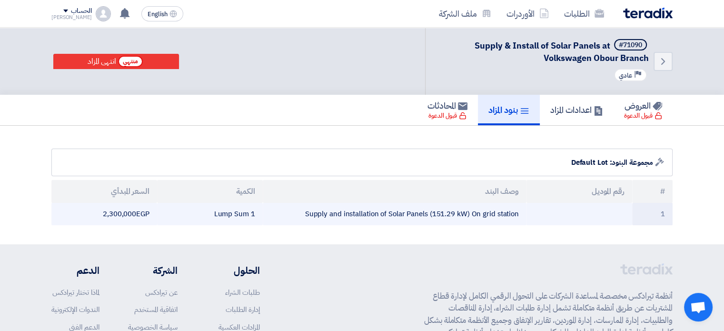
click at [134, 213] on td "2,300,000 egp" at bounding box center [104, 214] width 106 height 22
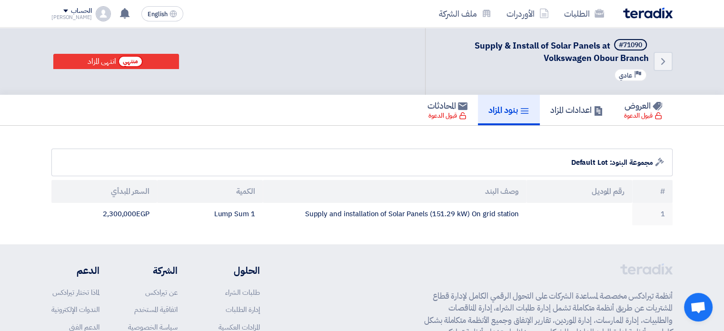
click at [136, 193] on th "السعر المبدأي" at bounding box center [104, 191] width 106 height 23
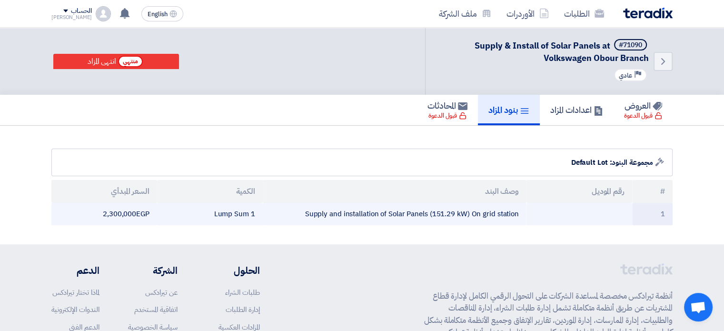
click at [133, 216] on td "2,300,000 egp" at bounding box center [104, 214] width 106 height 22
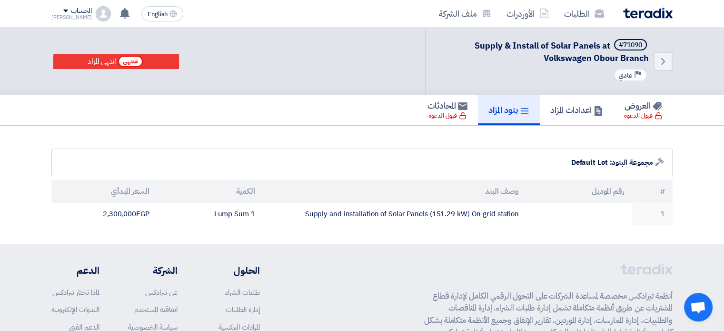
click at [129, 190] on th "السعر المبدأي" at bounding box center [104, 191] width 106 height 23
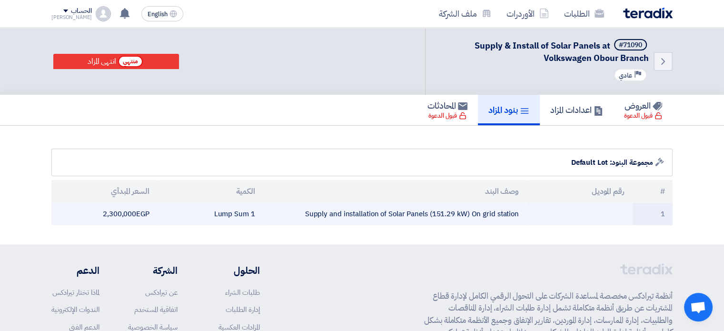
click at [132, 213] on td "2,300,000 egp" at bounding box center [104, 214] width 106 height 22
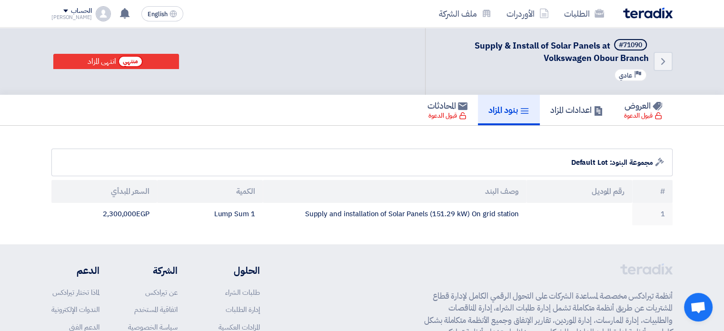
click at [132, 193] on th "السعر المبدأي" at bounding box center [104, 191] width 106 height 23
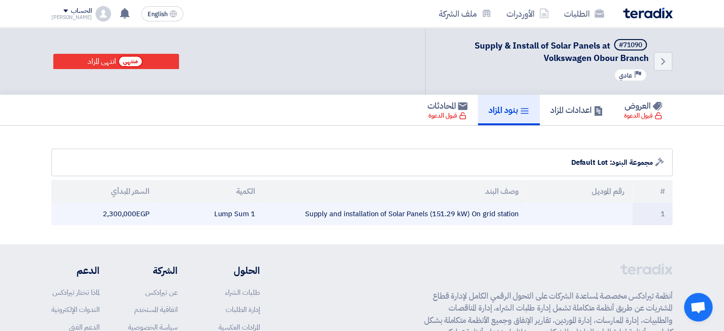
click at [129, 211] on td "2,300,000 egp" at bounding box center [104, 214] width 106 height 22
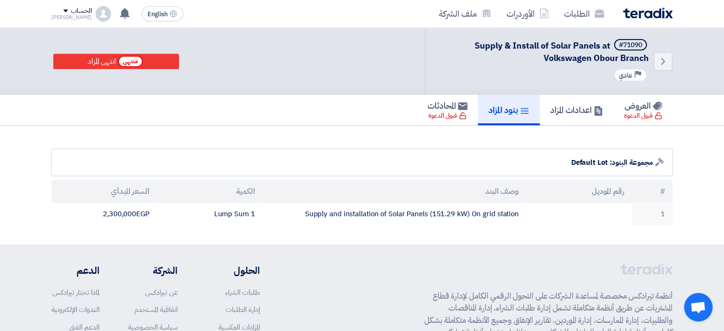
click at [128, 194] on th "السعر المبدأي" at bounding box center [104, 191] width 106 height 23
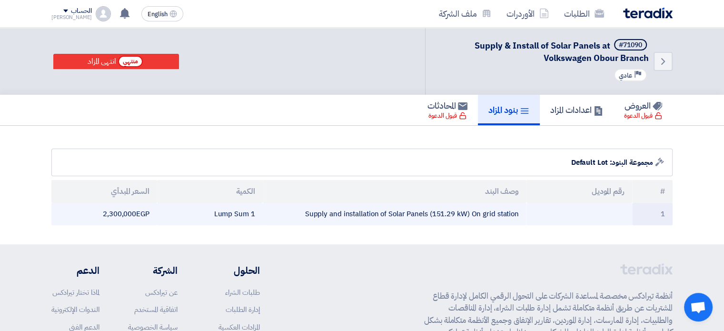
click at [128, 212] on td "2,300,000 egp" at bounding box center [104, 214] width 106 height 22
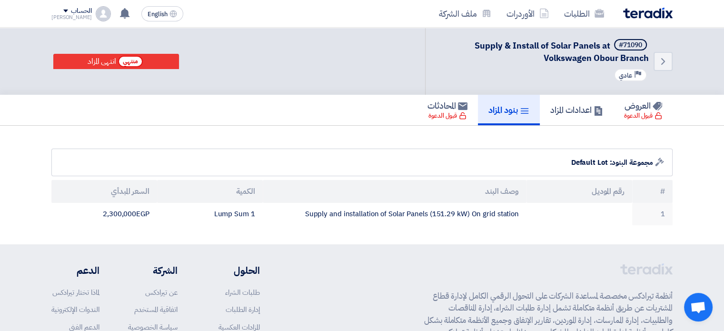
click at [130, 186] on th "السعر المبدأي" at bounding box center [104, 191] width 106 height 23
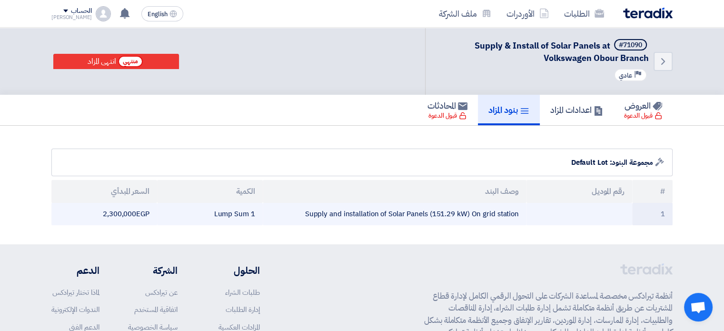
click at [133, 209] on td "2,300,000 egp" at bounding box center [104, 214] width 106 height 22
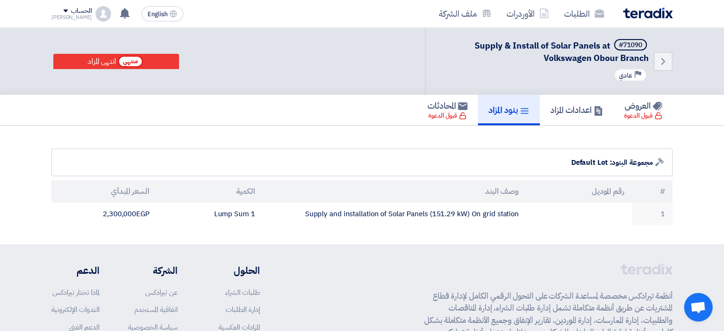
click at [131, 192] on th "السعر المبدأي" at bounding box center [104, 191] width 106 height 23
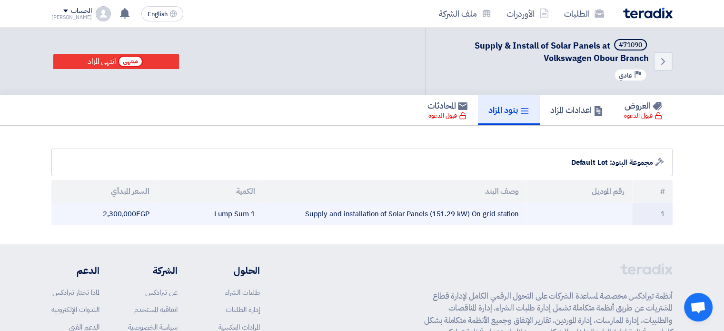
click at [134, 215] on td "2,300,000 egp" at bounding box center [104, 214] width 106 height 22
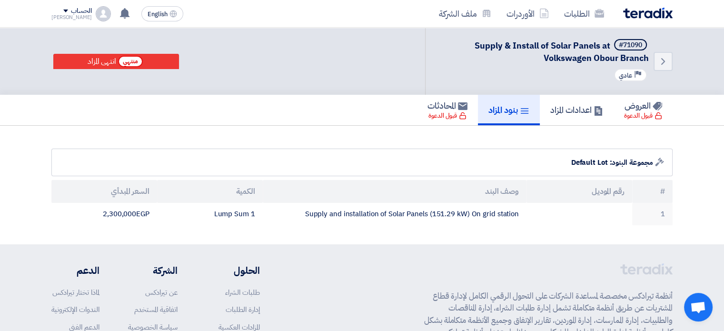
click at [128, 192] on th "السعر المبدأي" at bounding box center [104, 191] width 106 height 23
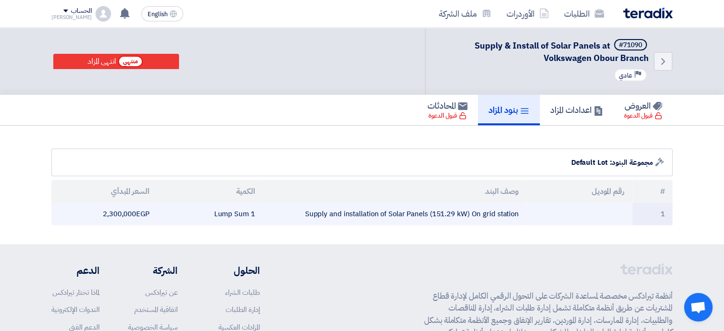
click at [129, 208] on td "2,300,000 egp" at bounding box center [104, 214] width 106 height 22
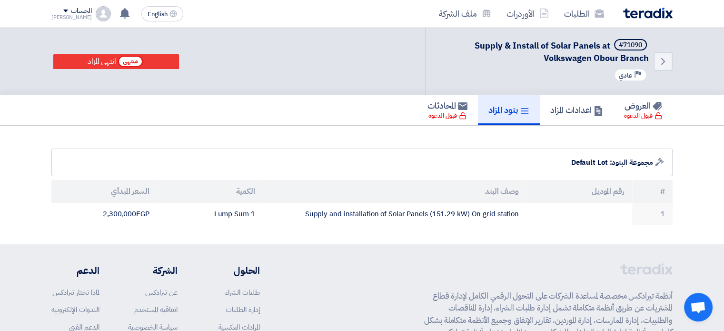
click at [130, 193] on th "السعر المبدأي" at bounding box center [104, 191] width 106 height 23
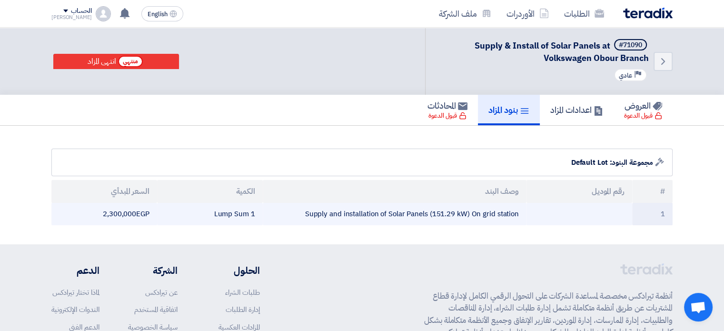
click at [131, 212] on td "2,300,000 egp" at bounding box center [104, 214] width 106 height 22
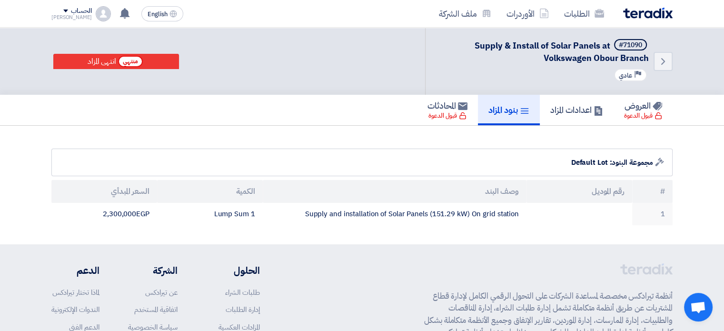
click at [129, 191] on th "السعر المبدأي" at bounding box center [104, 191] width 106 height 23
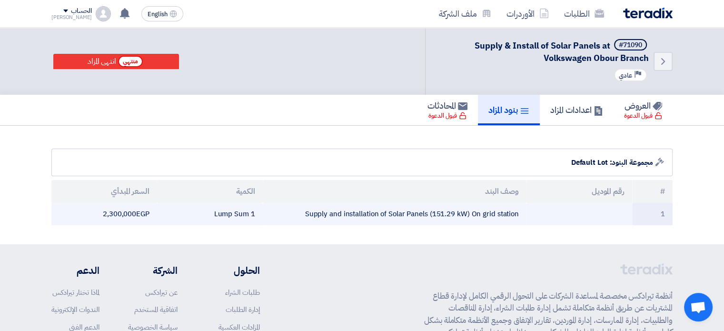
click at [129, 212] on td "2,300,000 egp" at bounding box center [104, 214] width 106 height 22
click at [131, 213] on td "2,300,000 egp" at bounding box center [104, 214] width 106 height 22
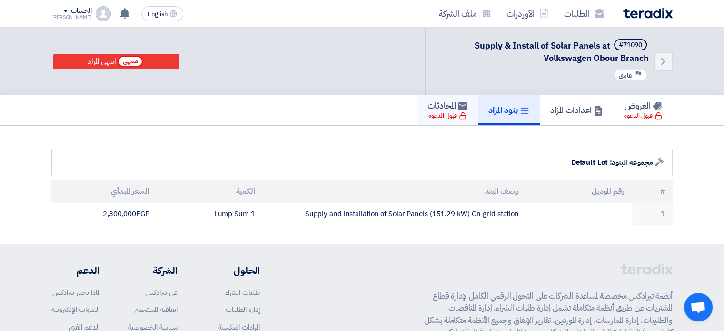
click at [436, 114] on div "قبول الدعوة" at bounding box center [447, 116] width 38 height 10
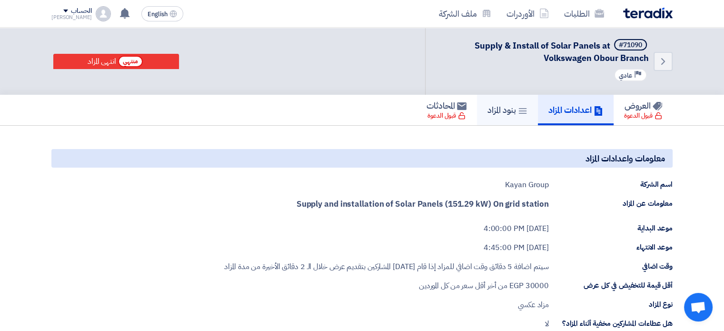
click at [521, 112] on icon at bounding box center [523, 111] width 10 height 10
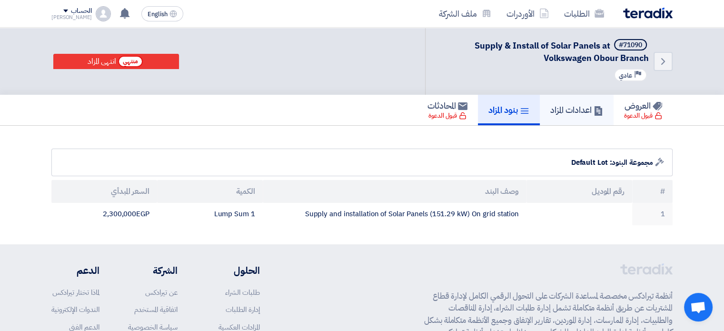
click at [596, 110] on icon at bounding box center [599, 111] width 10 height 10
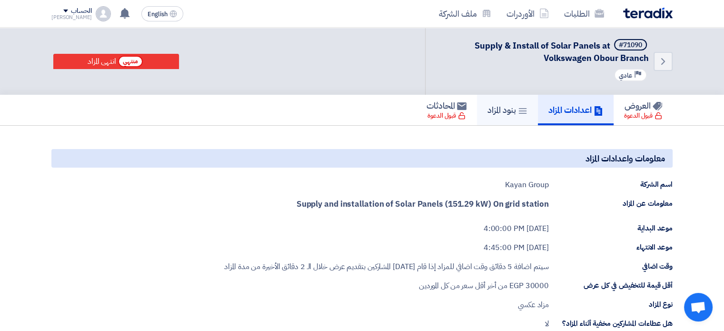
click at [512, 104] on h5 "بنود المزاد" at bounding box center [507, 109] width 40 height 11
